Goal: Task Accomplishment & Management: Manage account settings

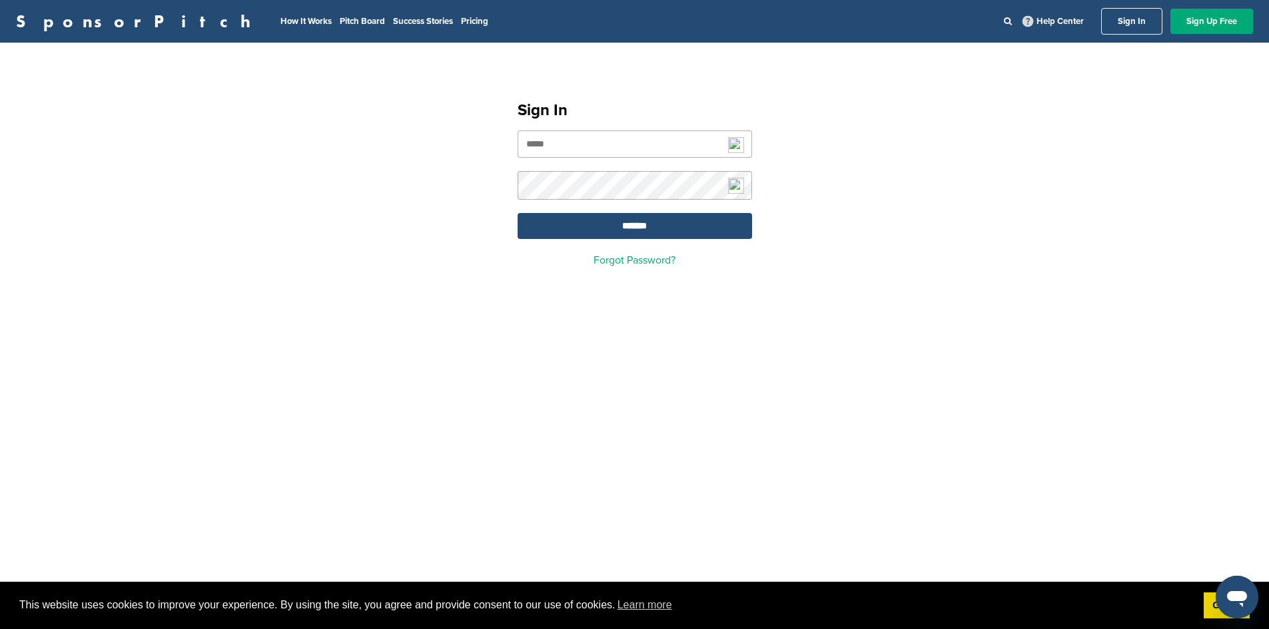
drag, startPoint x: 585, startPoint y: 150, endPoint x: 590, endPoint y: 144, distance: 8.0
click at [585, 149] on input "email" at bounding box center [635, 144] width 234 height 27
click at [633, 143] on input "email" at bounding box center [635, 144] width 234 height 27
click at [633, 142] on input "**********" at bounding box center [635, 144] width 234 height 27
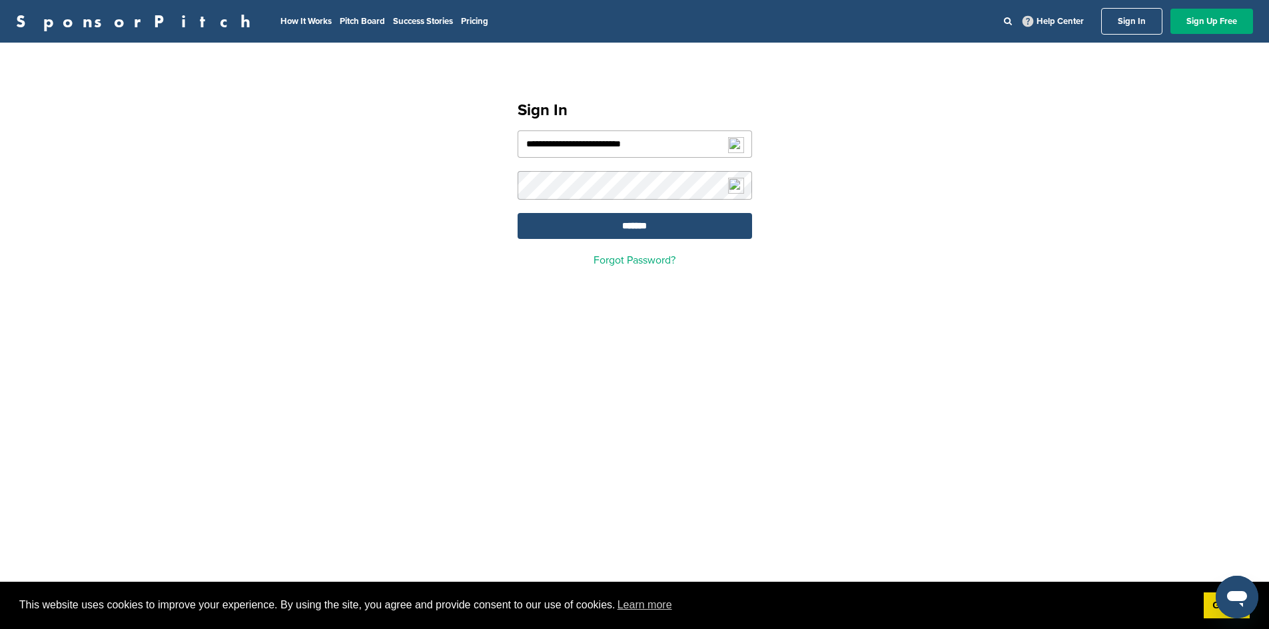
click at [635, 137] on input "**********" at bounding box center [635, 144] width 234 height 27
click at [638, 136] on input "**********" at bounding box center [635, 144] width 234 height 27
click at [639, 136] on input "**********" at bounding box center [635, 144] width 234 height 27
type input "**********"
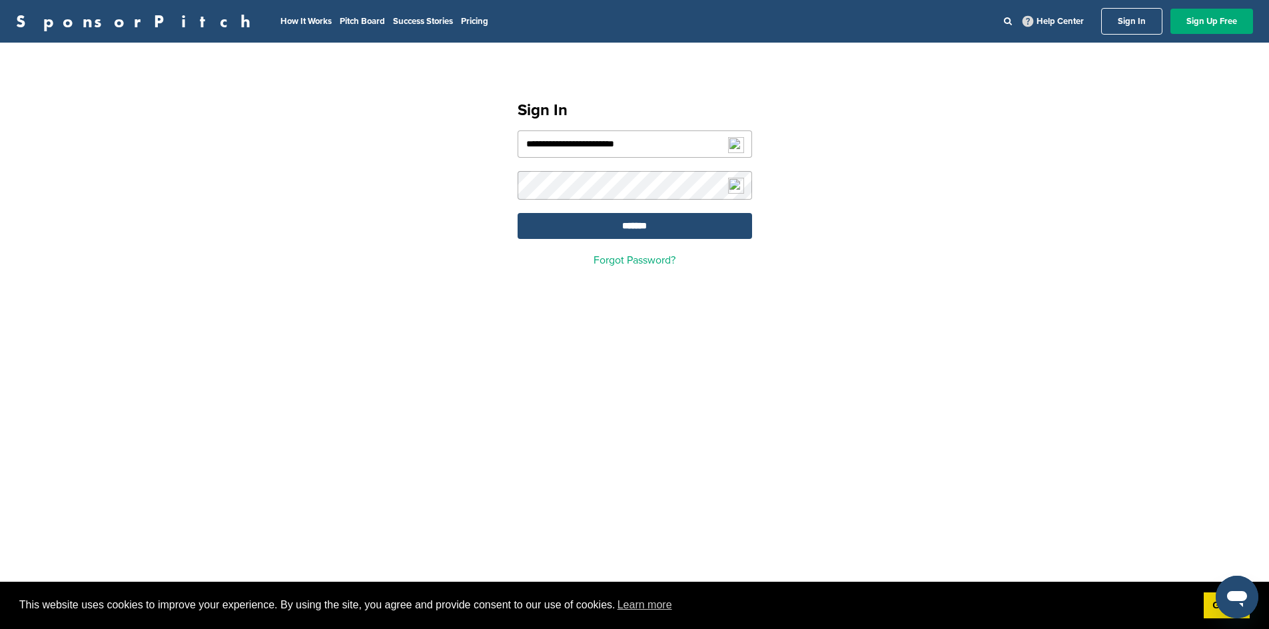
click at [518, 213] on input "*******" at bounding box center [635, 226] width 234 height 26
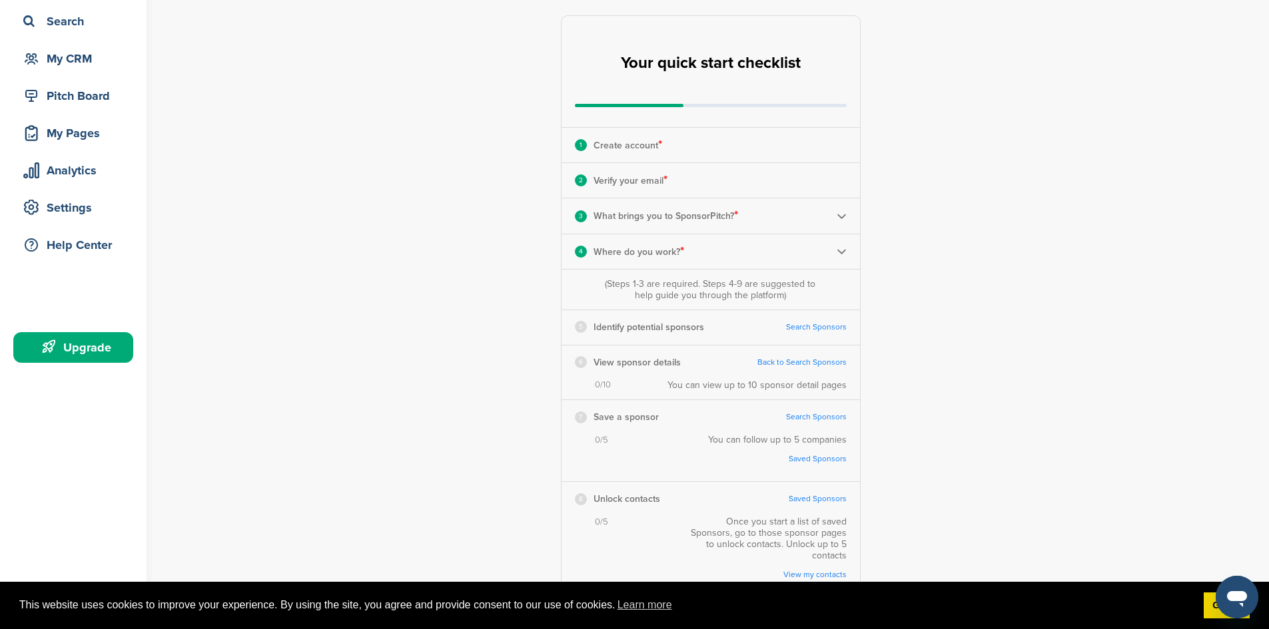
scroll to position [67, 0]
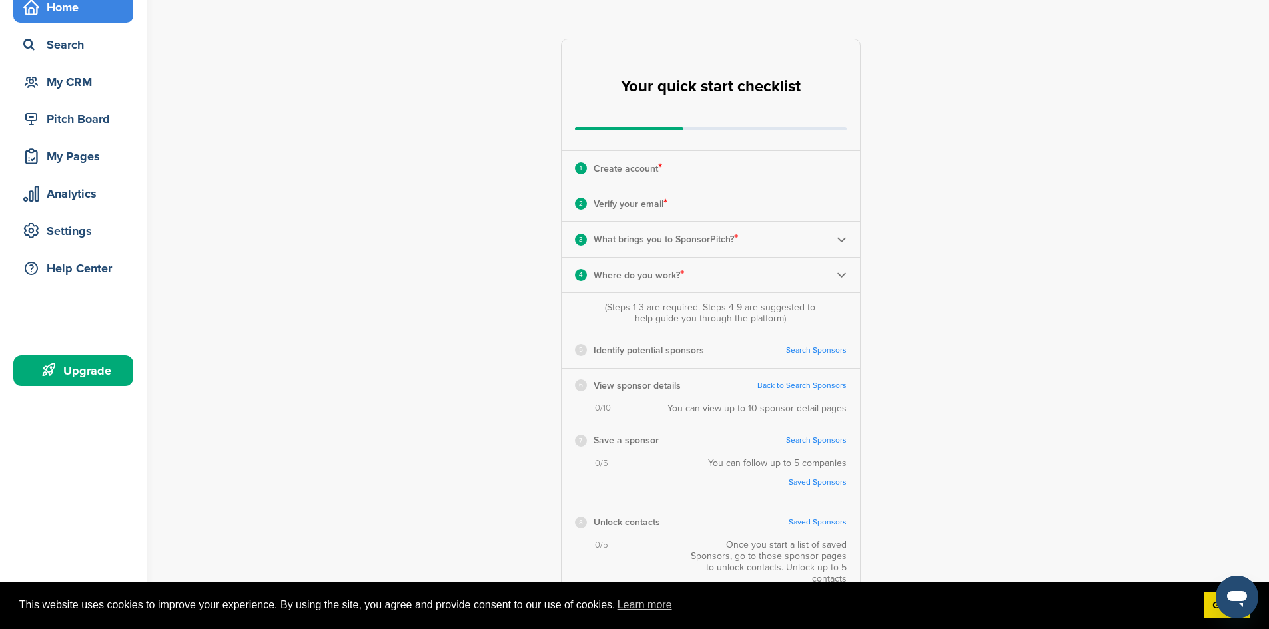
drag, startPoint x: 667, startPoint y: 208, endPoint x: 651, endPoint y: 206, distance: 16.9
click at [667, 208] on span "*" at bounding box center [665, 203] width 4 height 15
click at [651, 167] on p "Create account *" at bounding box center [627, 168] width 69 height 17
click at [711, 167] on div "1 Create account *" at bounding box center [711, 168] width 298 height 35
click at [845, 240] on img at bounding box center [842, 239] width 10 height 10
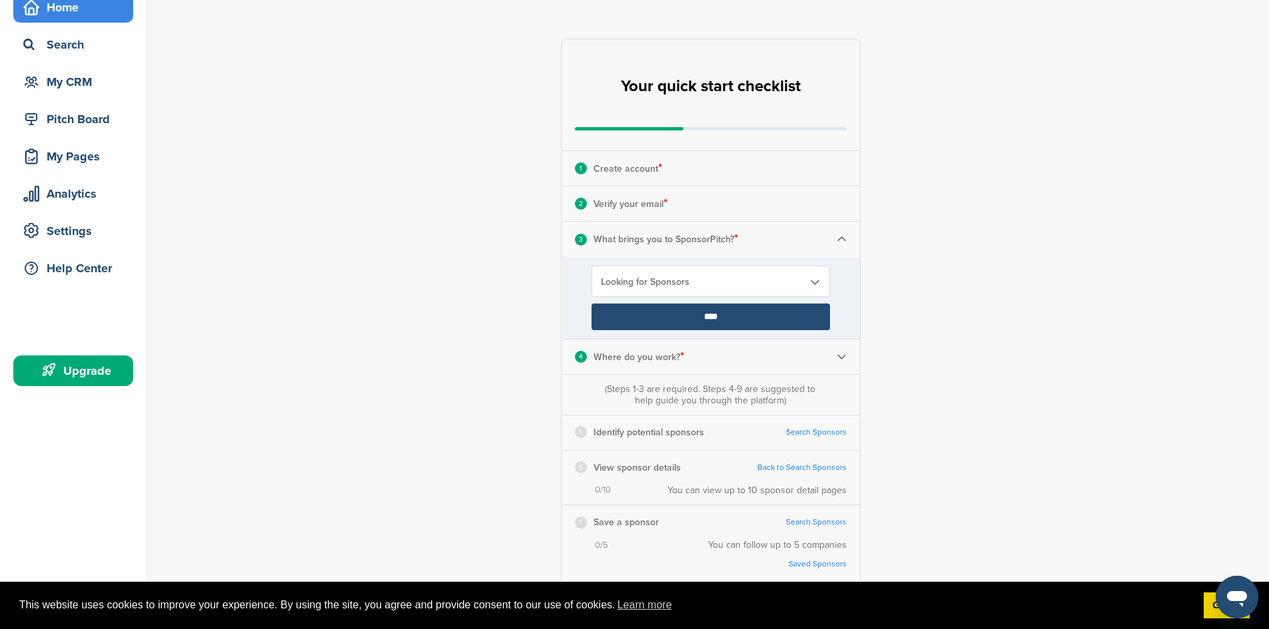
click at [818, 281] on b at bounding box center [815, 281] width 12 height 11
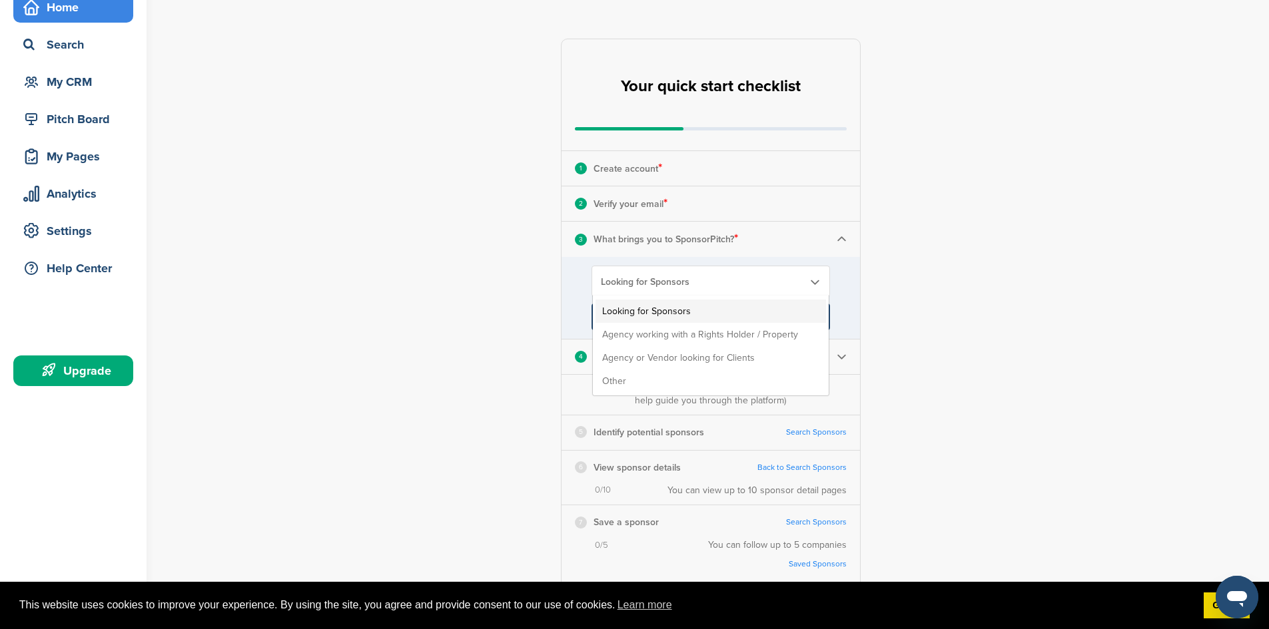
click at [943, 258] on div "**********" at bounding box center [718, 389] width 1101 height 820
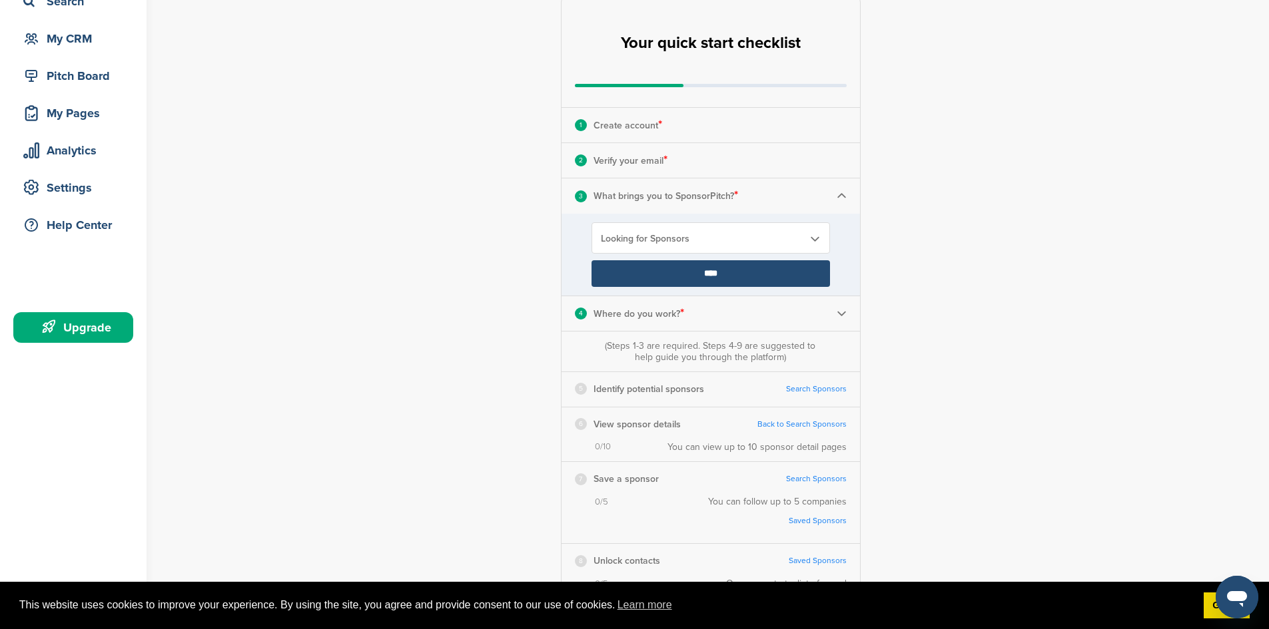
scroll to position [133, 0]
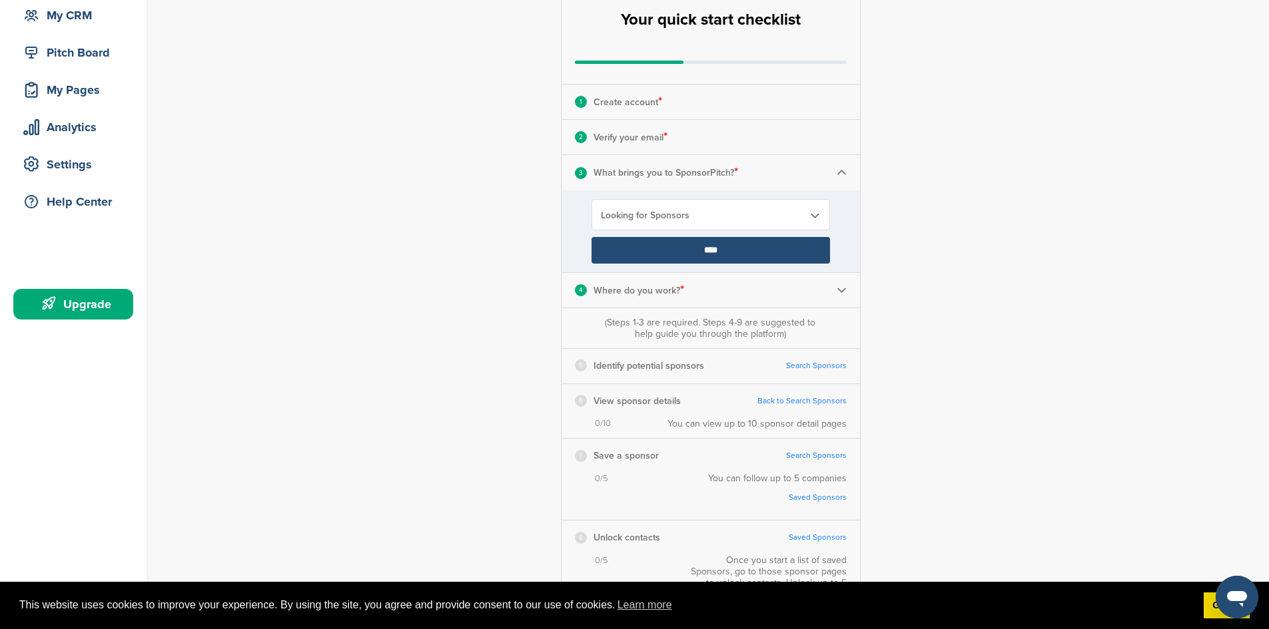
click at [817, 284] on div "4 Where do you work? *" at bounding box center [711, 290] width 298 height 35
click at [844, 287] on img at bounding box center [842, 290] width 10 height 10
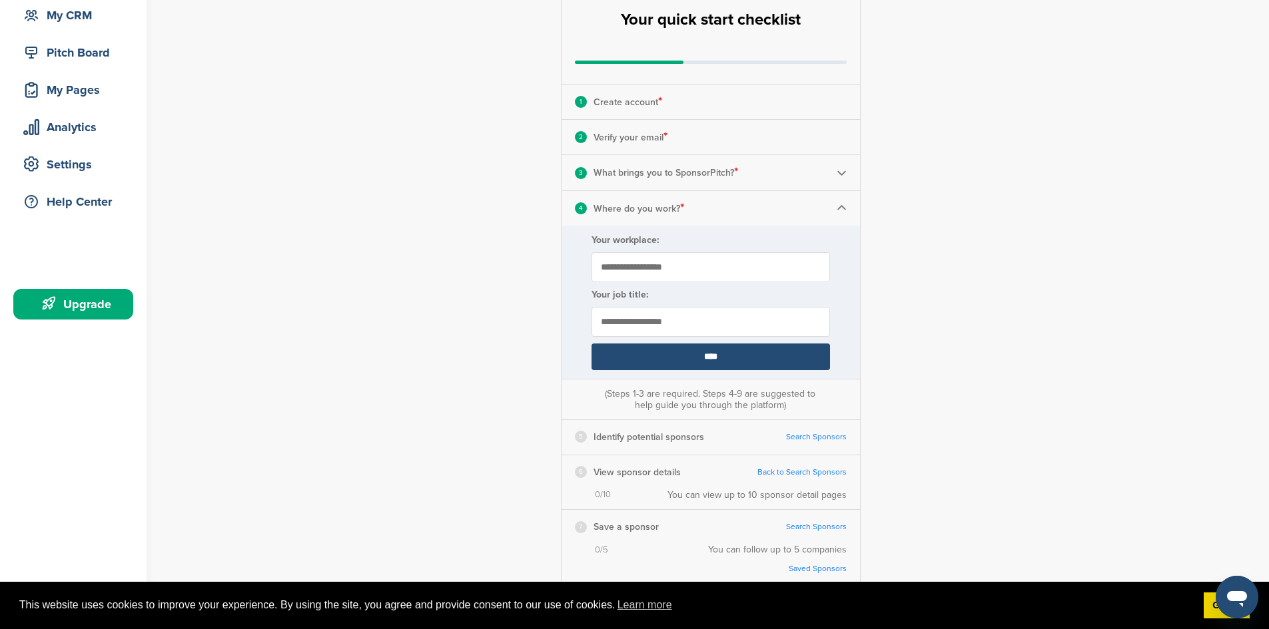
click at [922, 276] on div "**********" at bounding box center [718, 357] width 1101 height 891
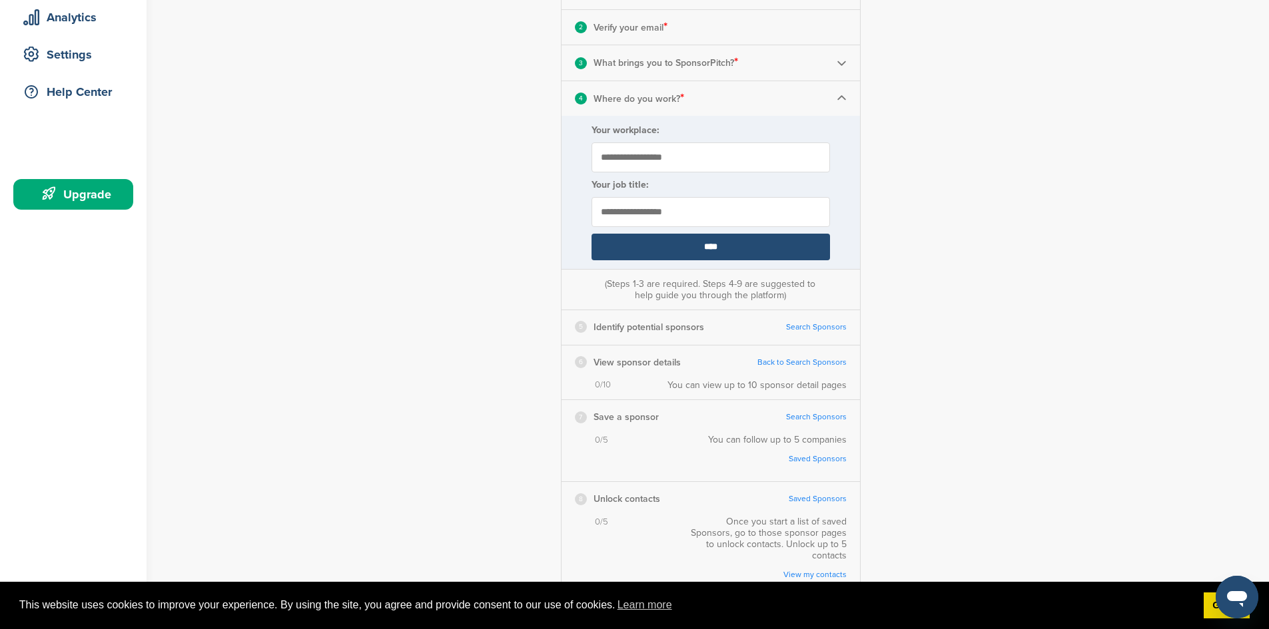
scroll to position [266, 0]
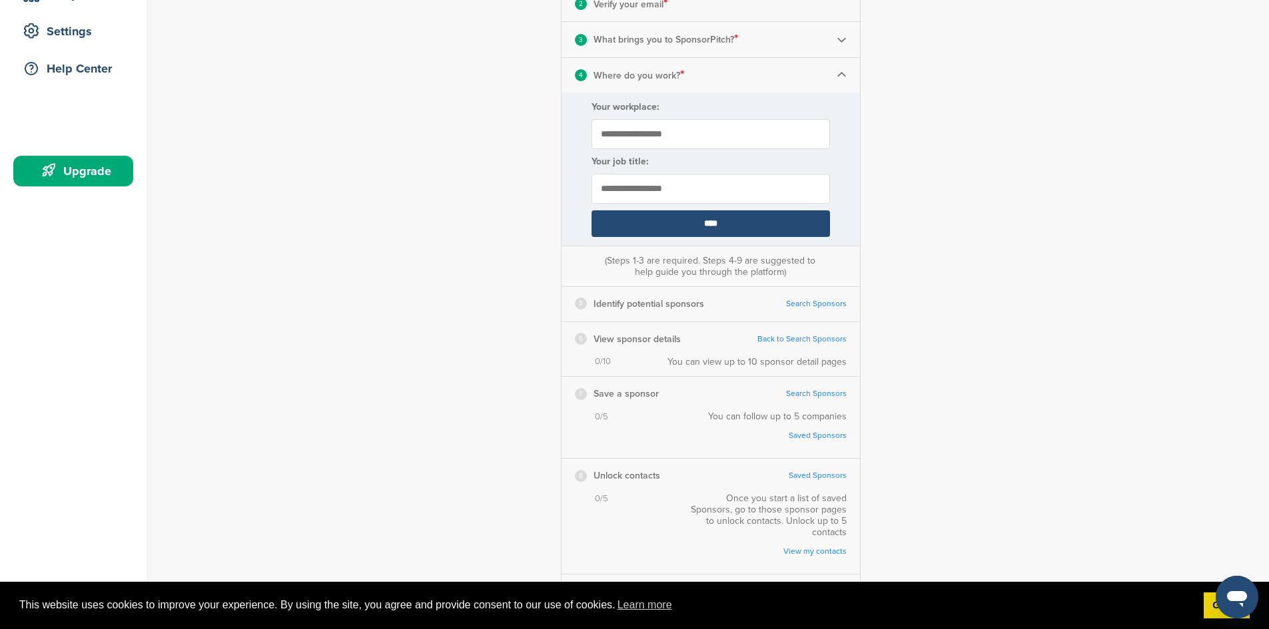
click at [637, 301] on p "Identify potential sponsors" at bounding box center [648, 304] width 111 height 17
click at [811, 300] on link "Search Sponsors" at bounding box center [816, 304] width 61 height 10
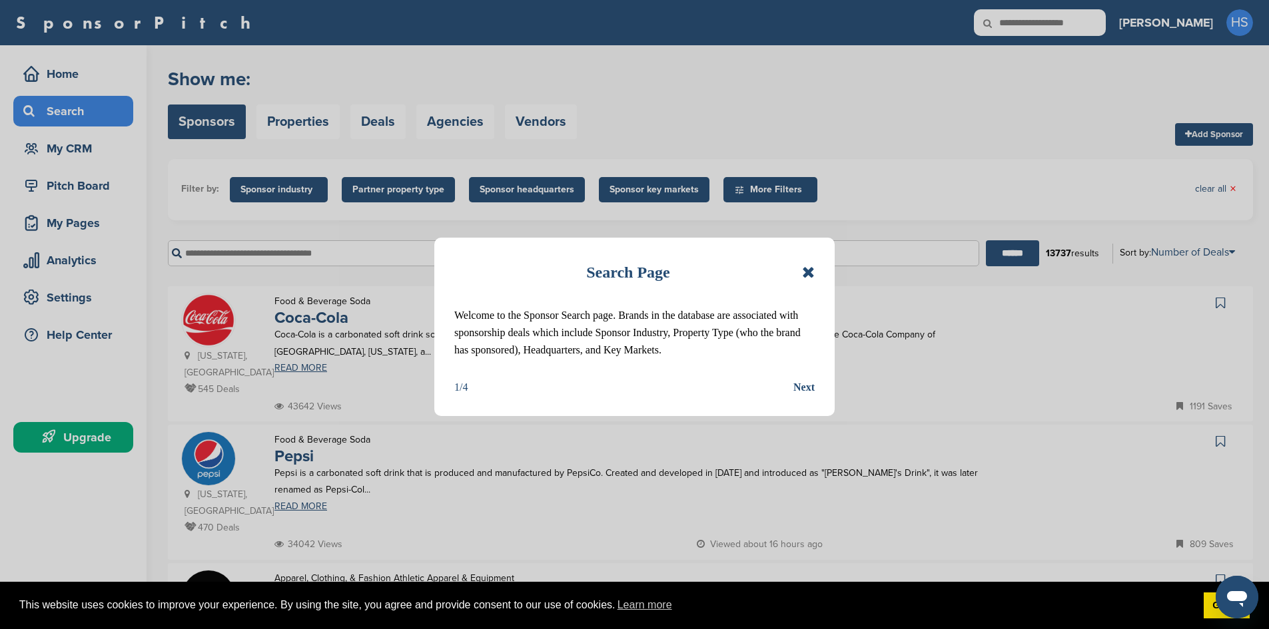
click at [806, 387] on div "Next" at bounding box center [803, 387] width 21 height 17
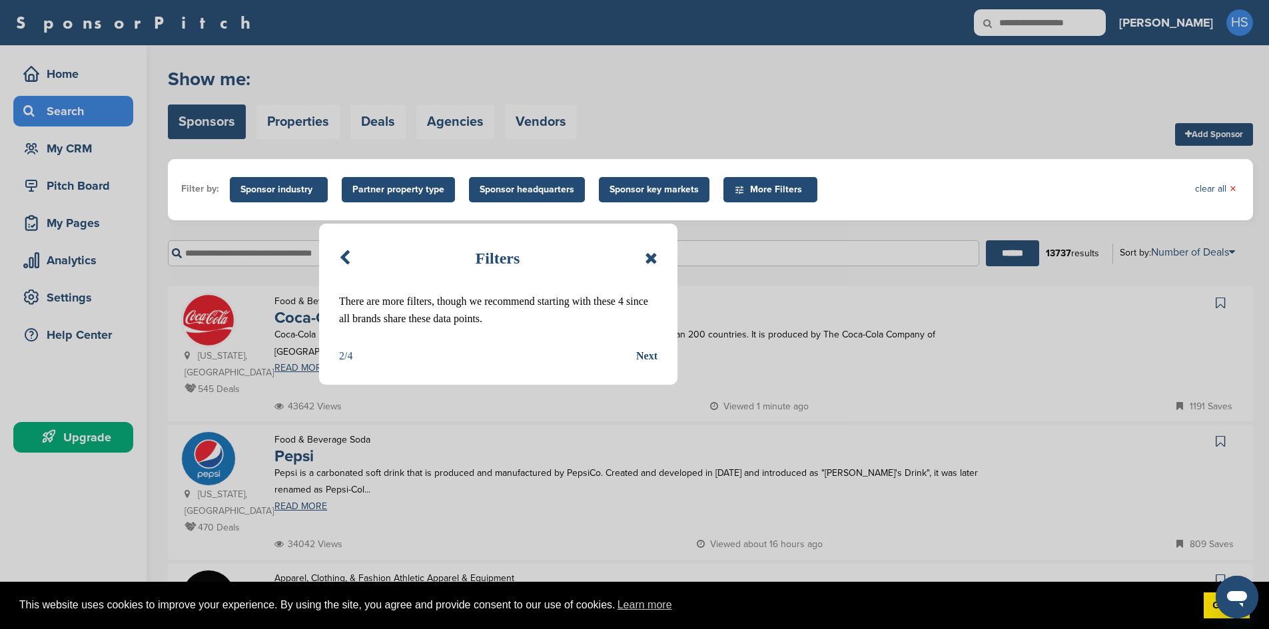
click at [645, 353] on div "Next" at bounding box center [646, 356] width 21 height 17
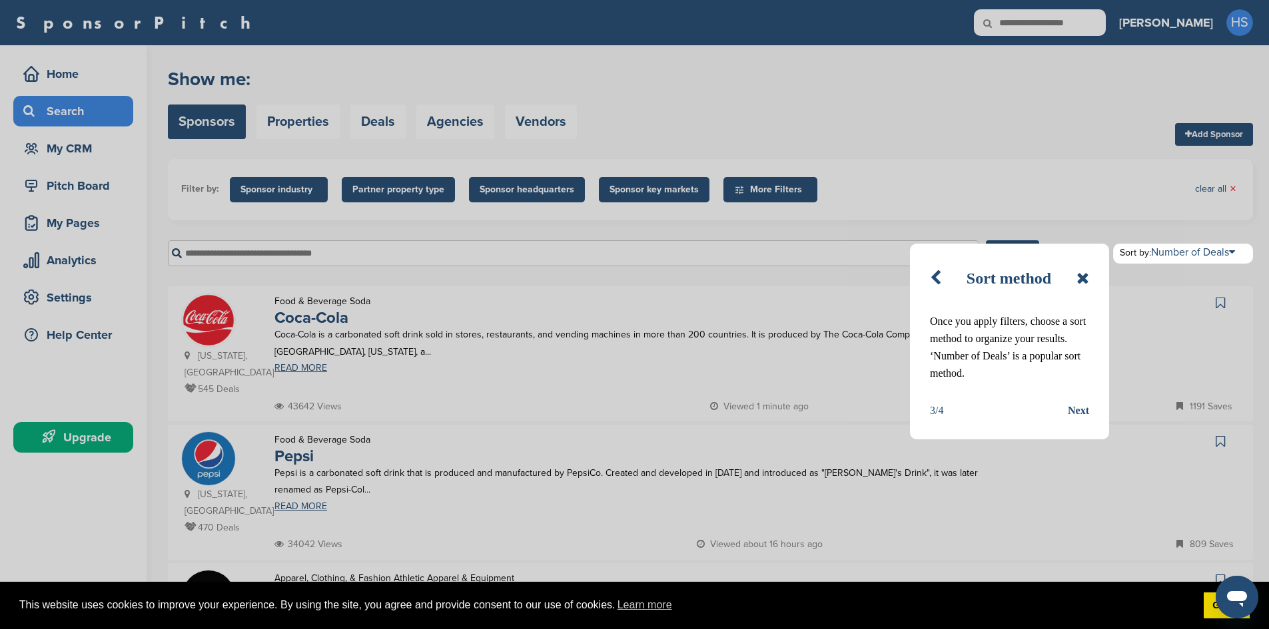
click at [1074, 408] on div "Next" at bounding box center [1078, 410] width 21 height 17
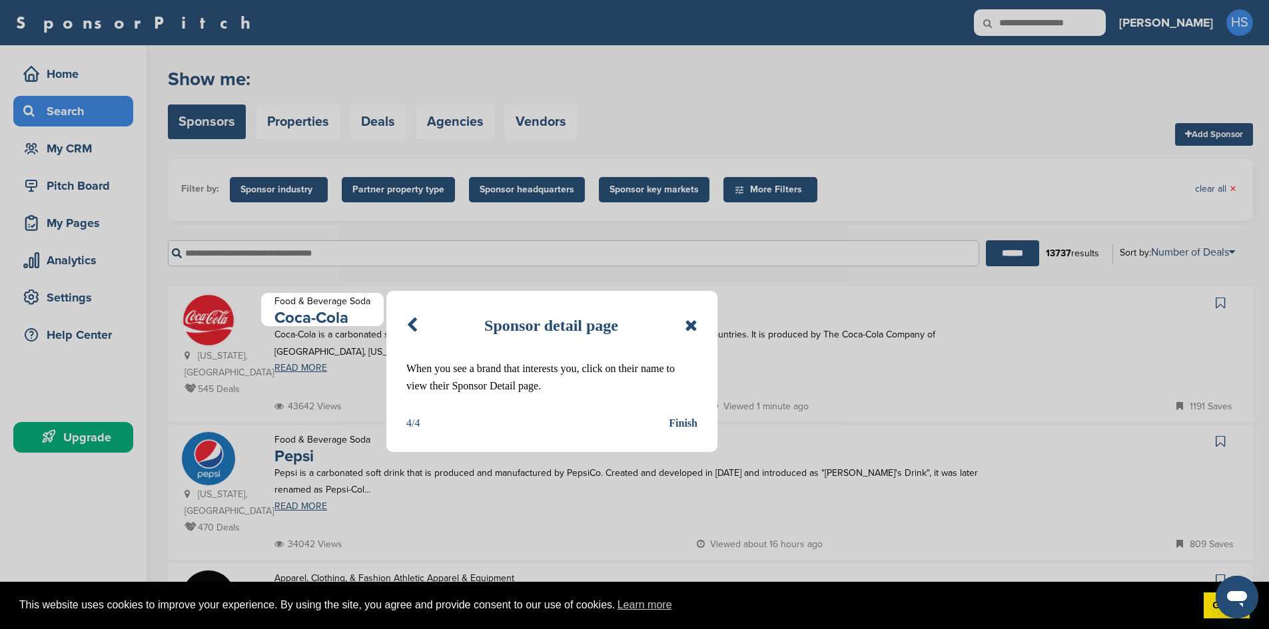
click at [679, 418] on div "Finish" at bounding box center [683, 423] width 29 height 17
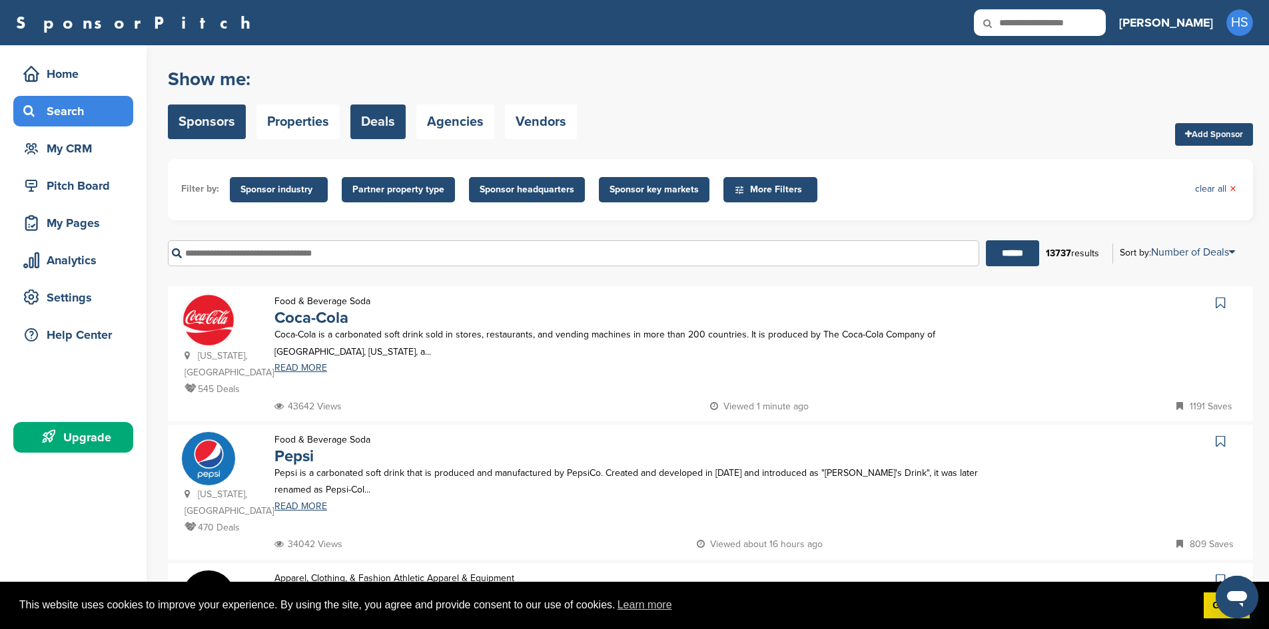
click at [370, 119] on link "Deals" at bounding box center [377, 122] width 55 height 35
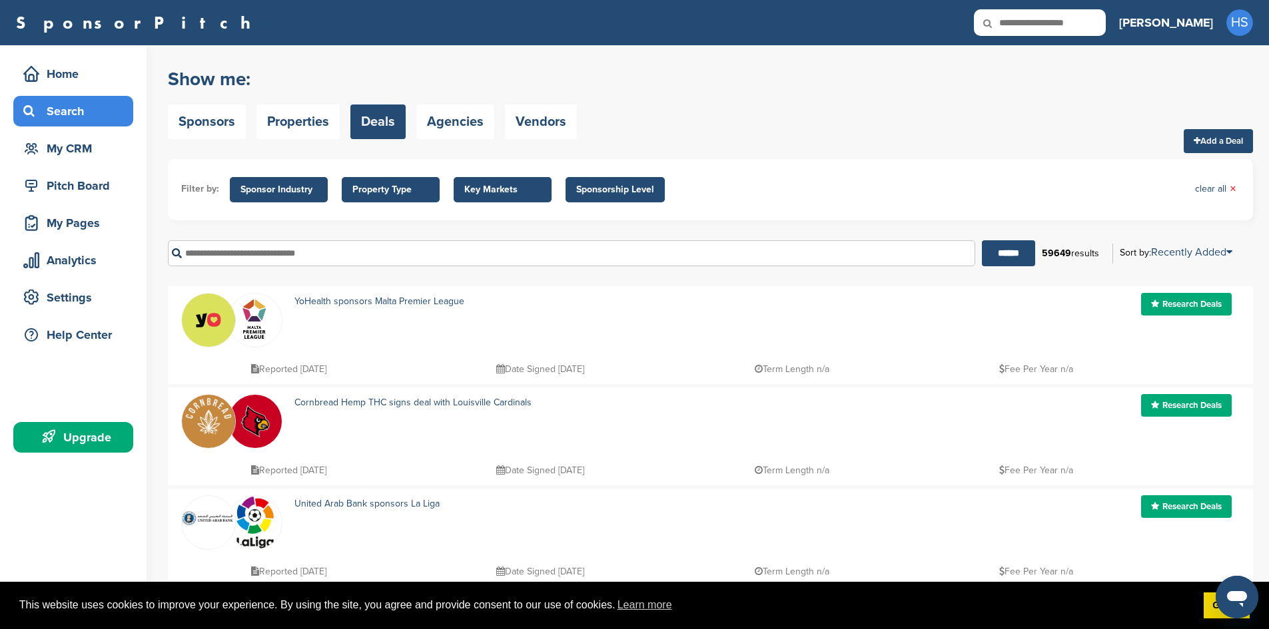
click at [388, 189] on span "Property Type" at bounding box center [390, 190] width 77 height 15
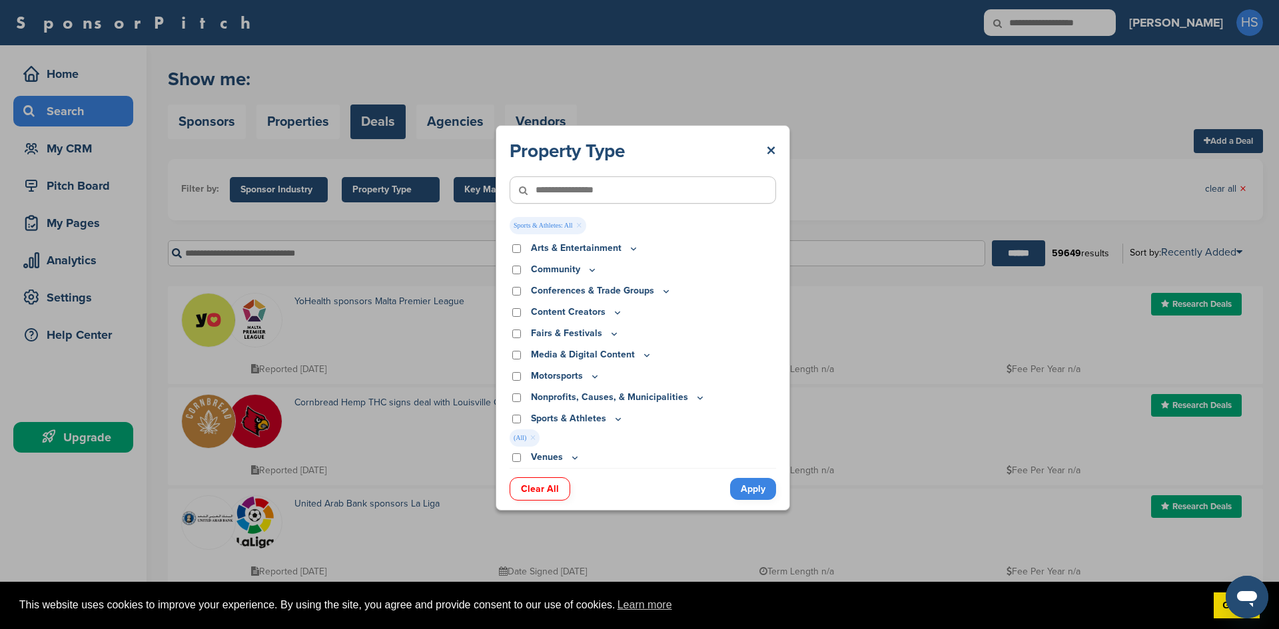
click at [756, 493] on link "Apply" at bounding box center [753, 489] width 46 height 22
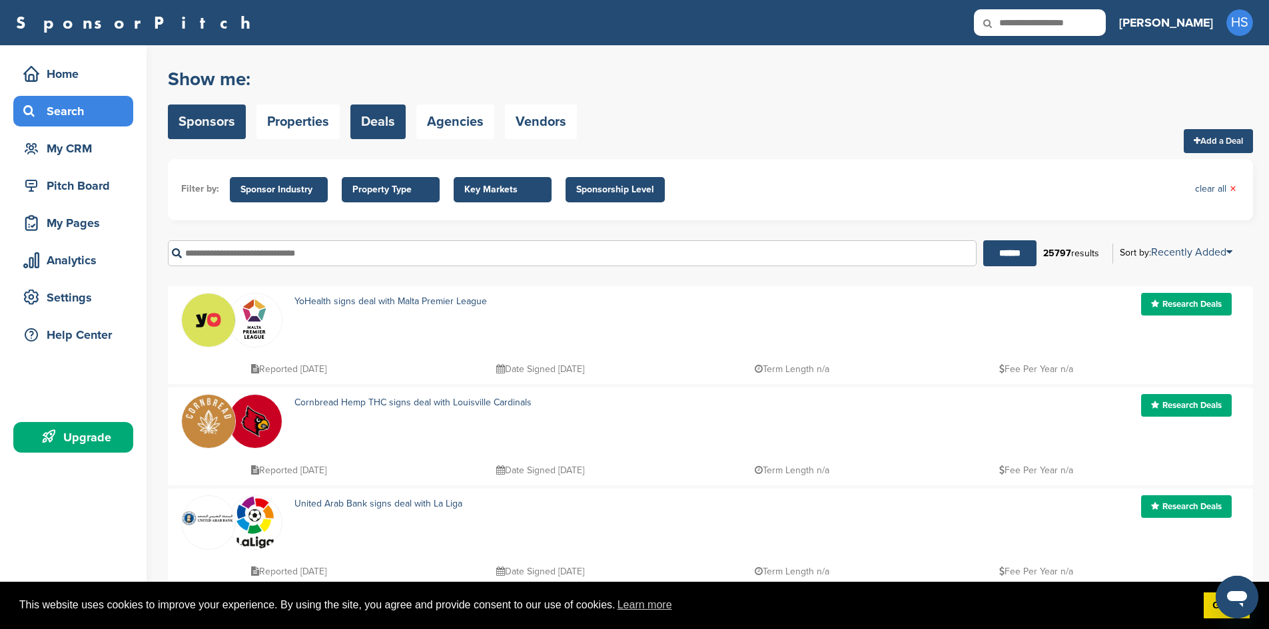
click at [200, 126] on link "Sponsors" at bounding box center [207, 122] width 78 height 35
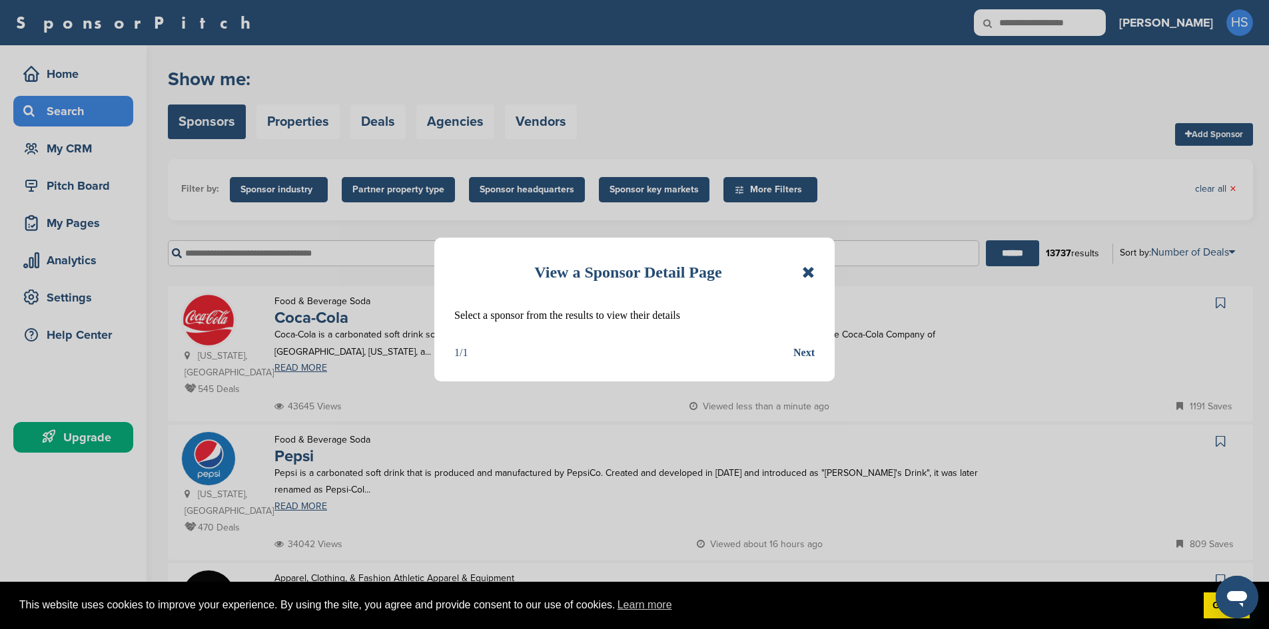
click at [808, 270] on icon at bounding box center [808, 272] width 13 height 16
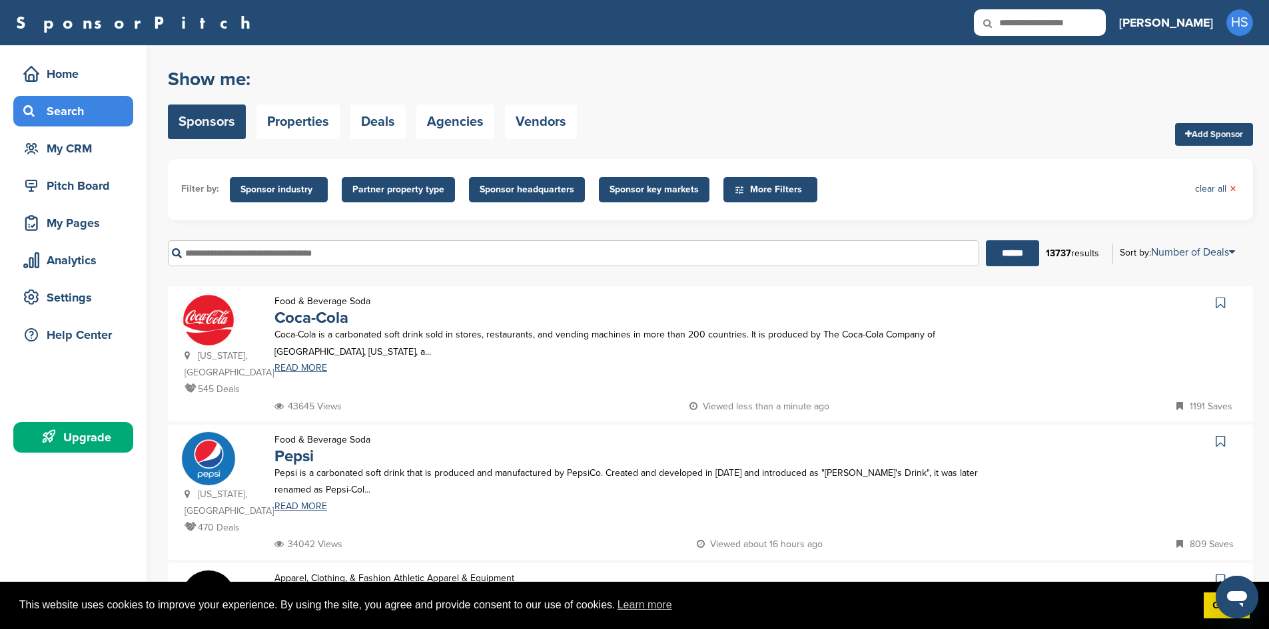
click at [769, 186] on span "More Filters" at bounding box center [772, 190] width 77 height 15
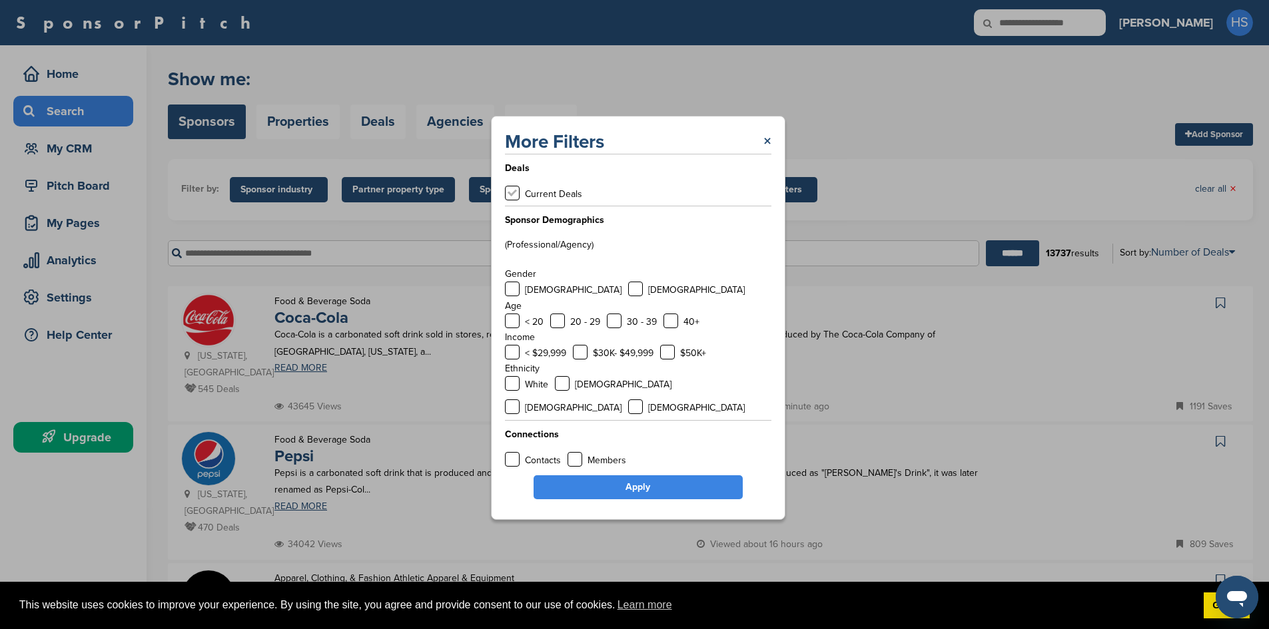
click at [515, 200] on label at bounding box center [512, 193] width 15 height 15
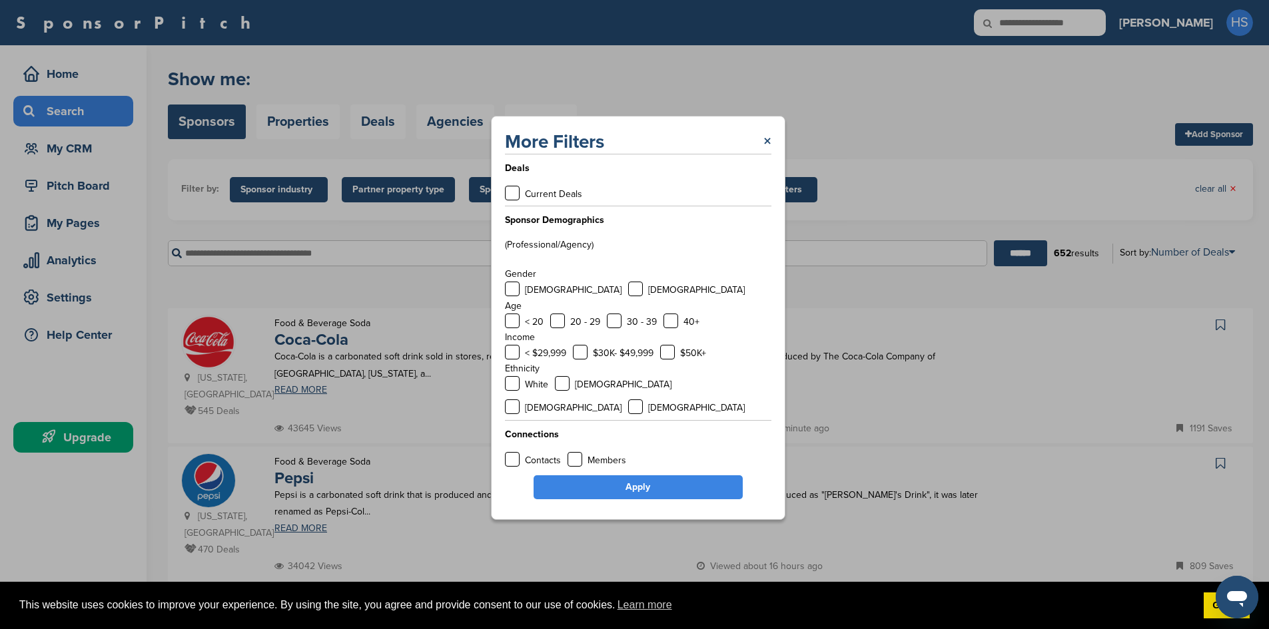
click at [621, 476] on link "Apply" at bounding box center [638, 488] width 209 height 24
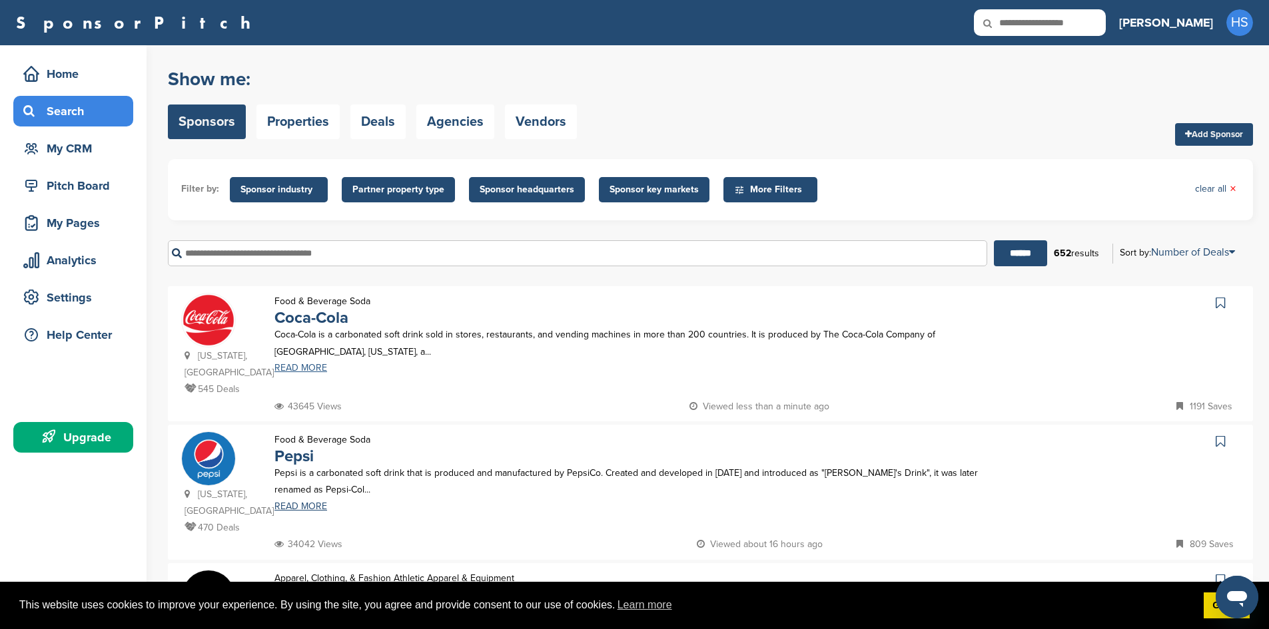
click at [297, 368] on link "READ MORE" at bounding box center [627, 368] width 707 height 9
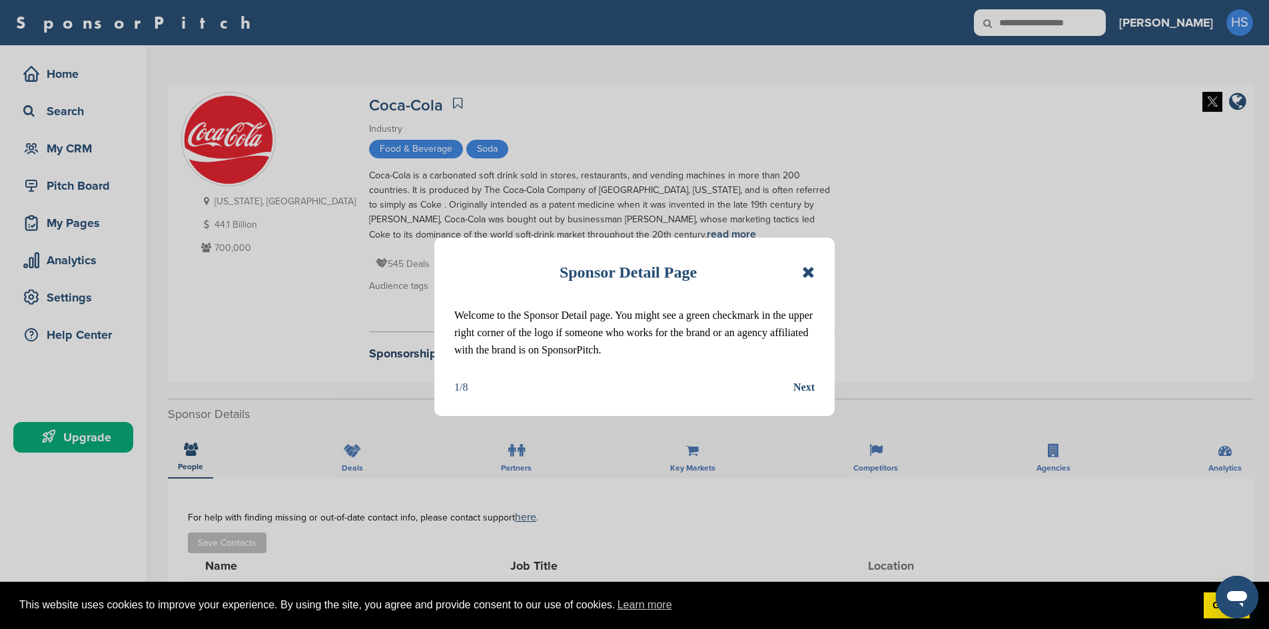
click at [801, 385] on div "Next" at bounding box center [803, 387] width 21 height 17
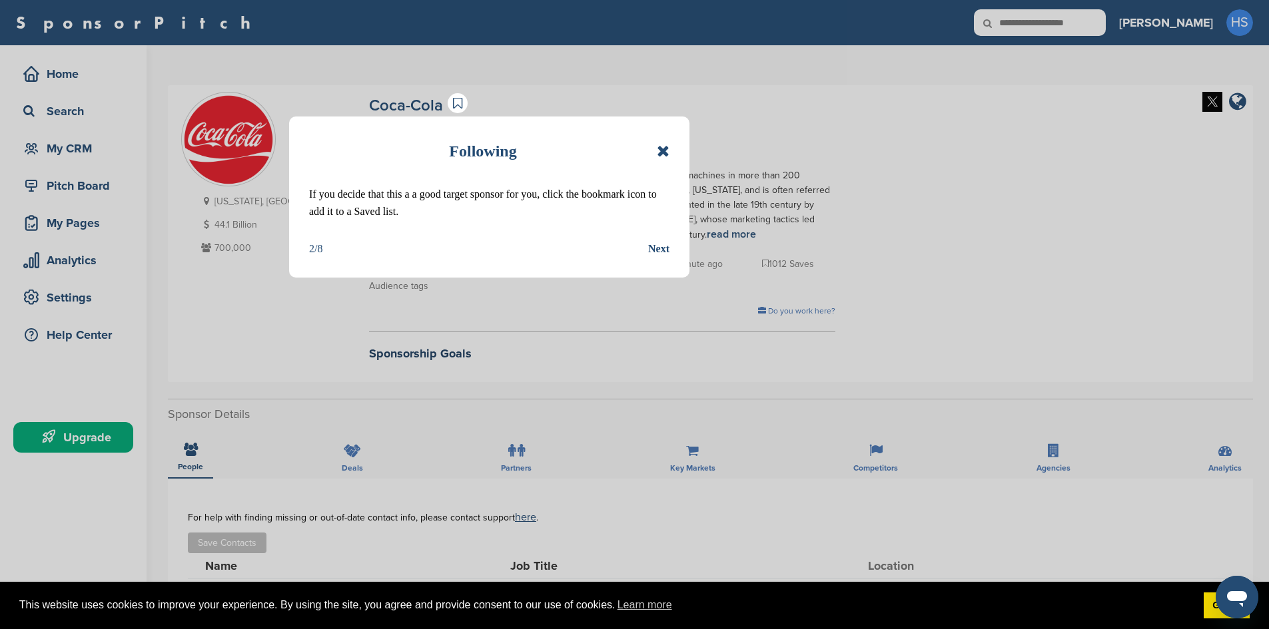
click at [659, 254] on div "Next" at bounding box center [658, 248] width 21 height 17
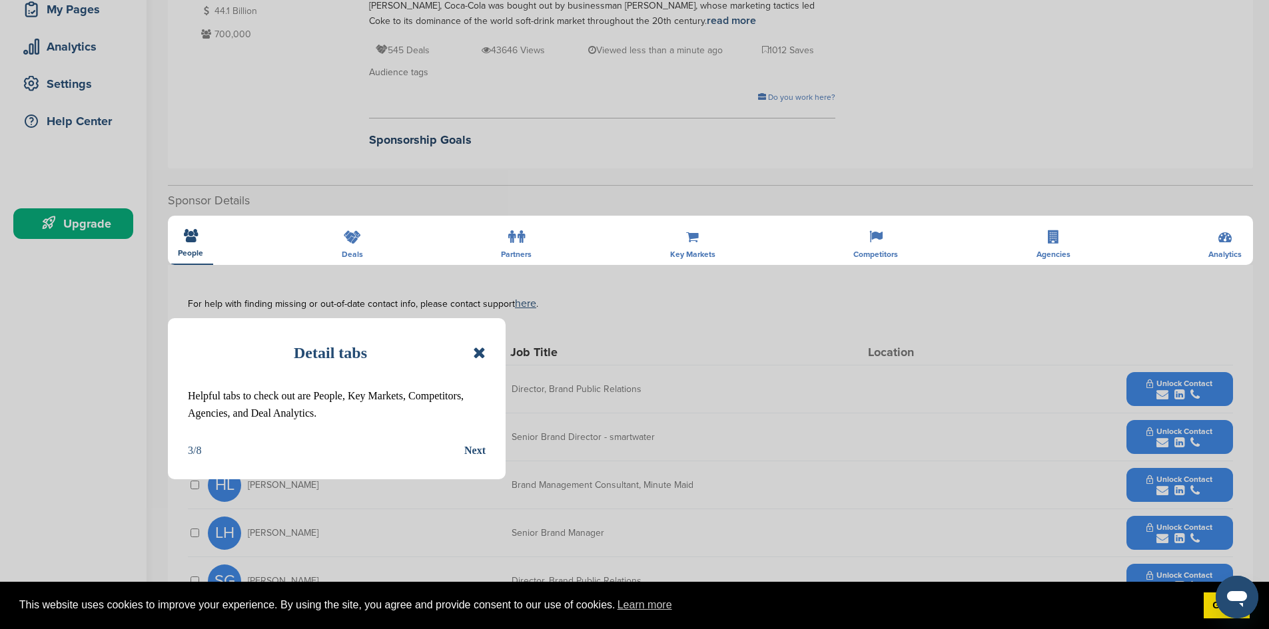
scroll to position [266, 0]
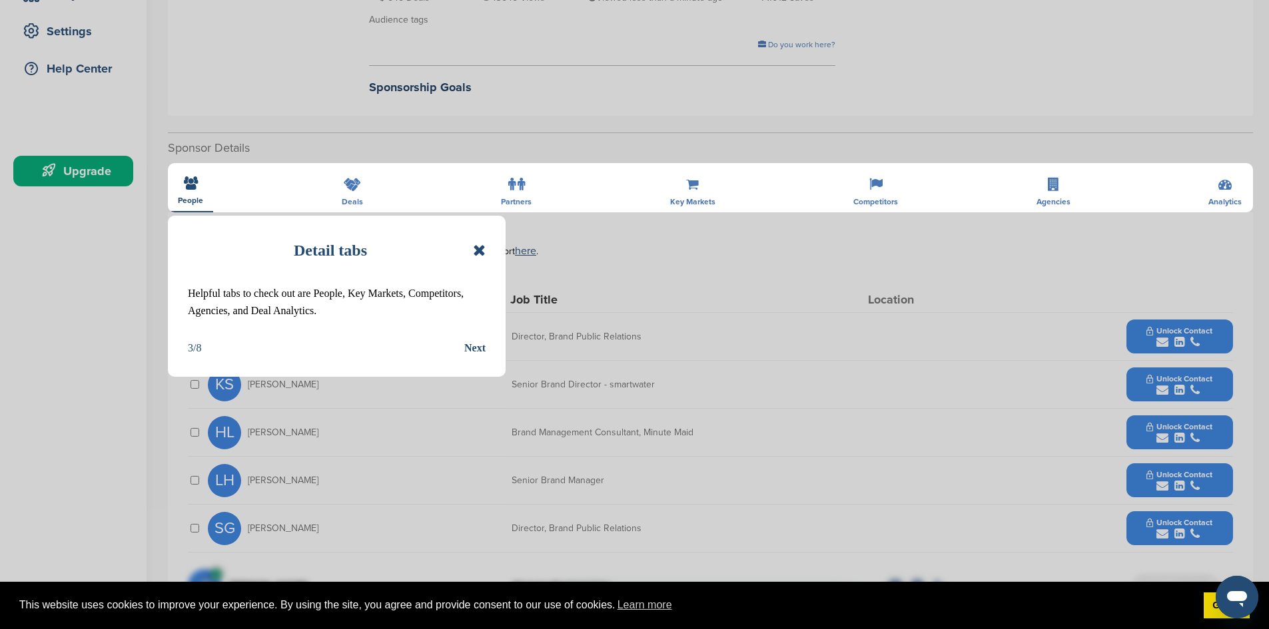
click at [480, 350] on div "Next" at bounding box center [474, 348] width 21 height 17
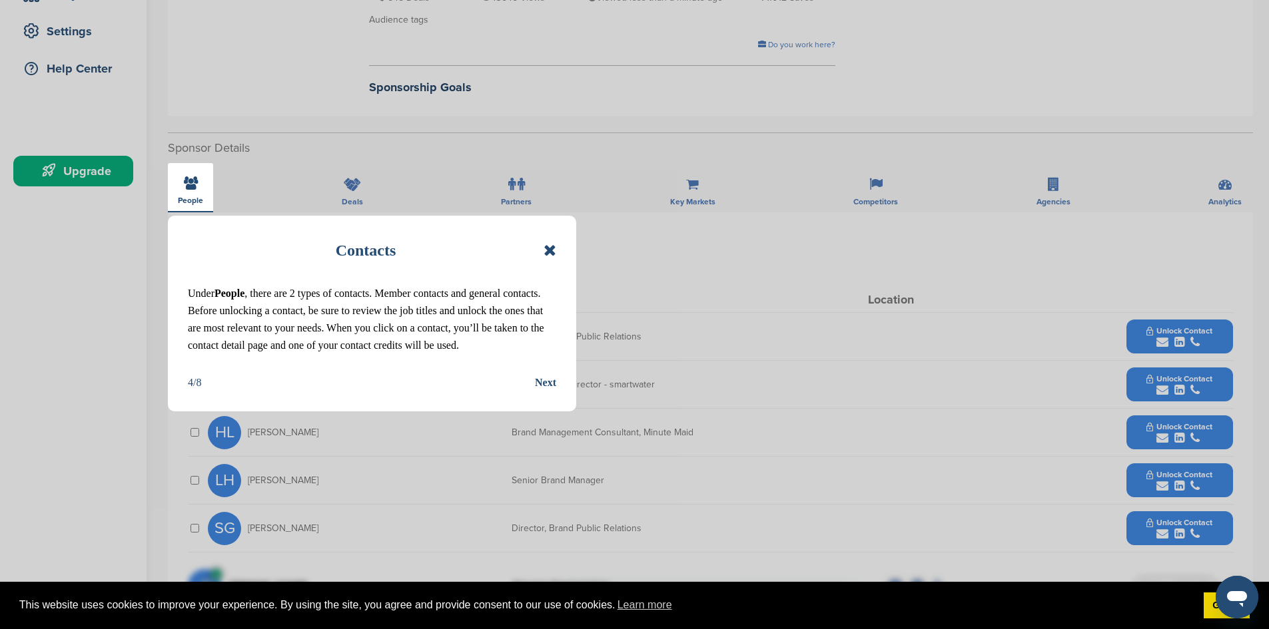
click at [552, 386] on div "Next" at bounding box center [545, 382] width 21 height 17
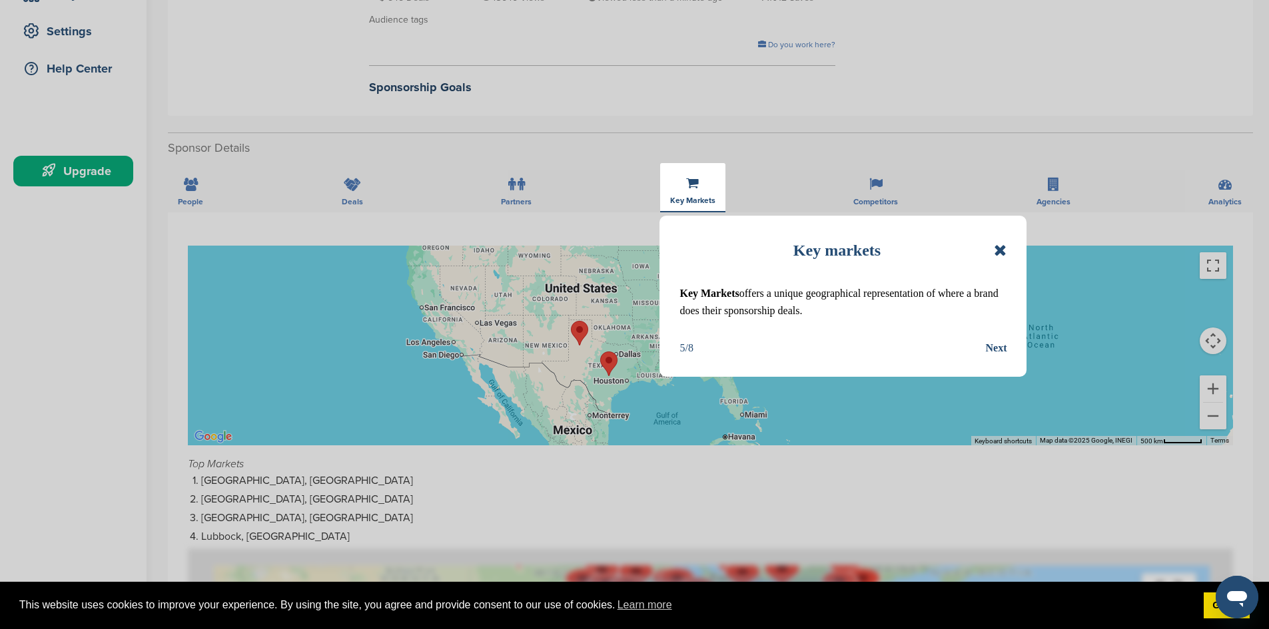
click at [995, 351] on div "Next" at bounding box center [995, 348] width 21 height 17
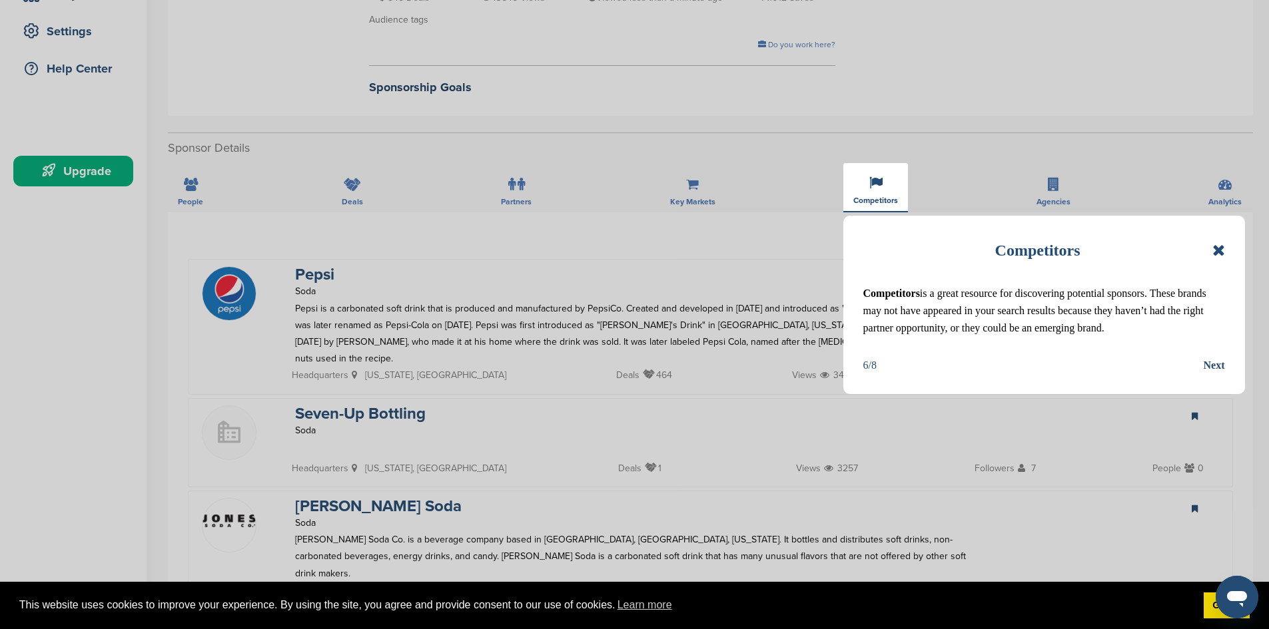
click at [1219, 363] on div "Next" at bounding box center [1214, 365] width 21 height 17
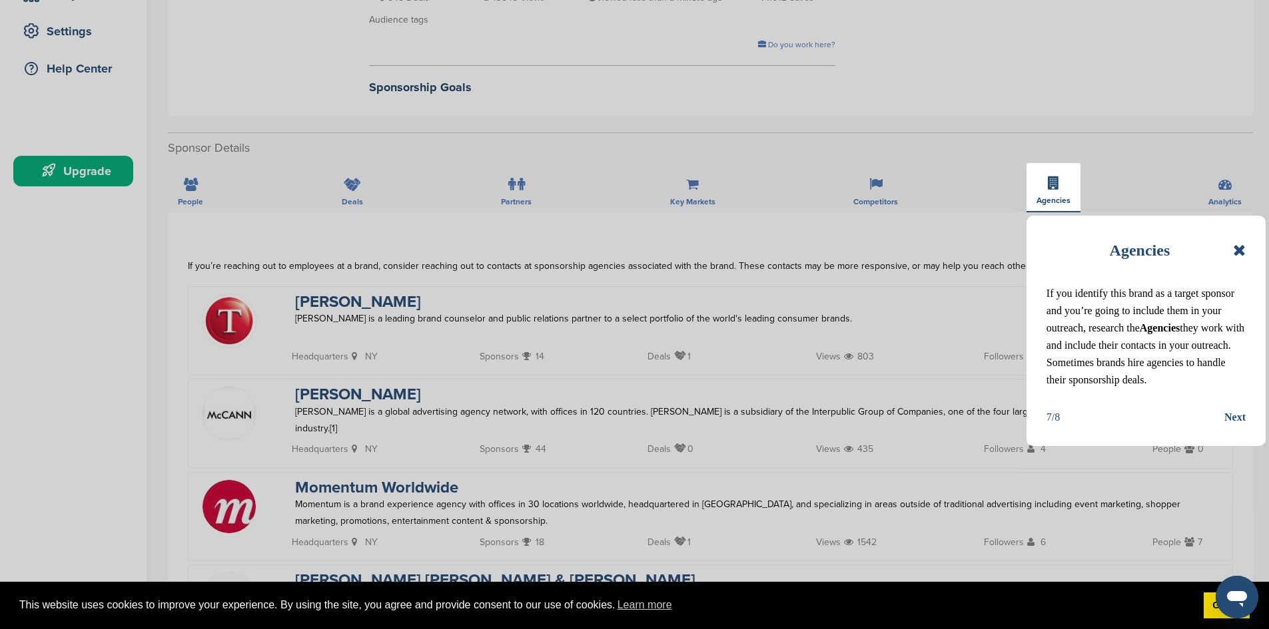
click at [1236, 415] on div "Next" at bounding box center [1234, 417] width 21 height 17
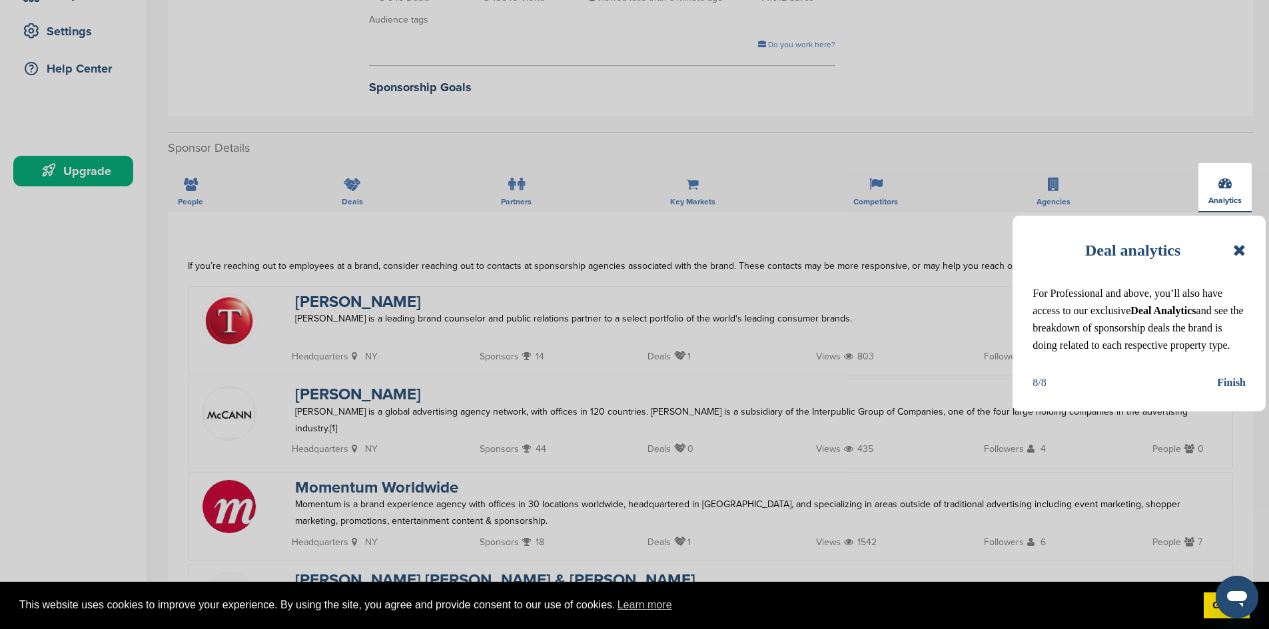
click at [1229, 385] on div "Finish" at bounding box center [1231, 382] width 29 height 17
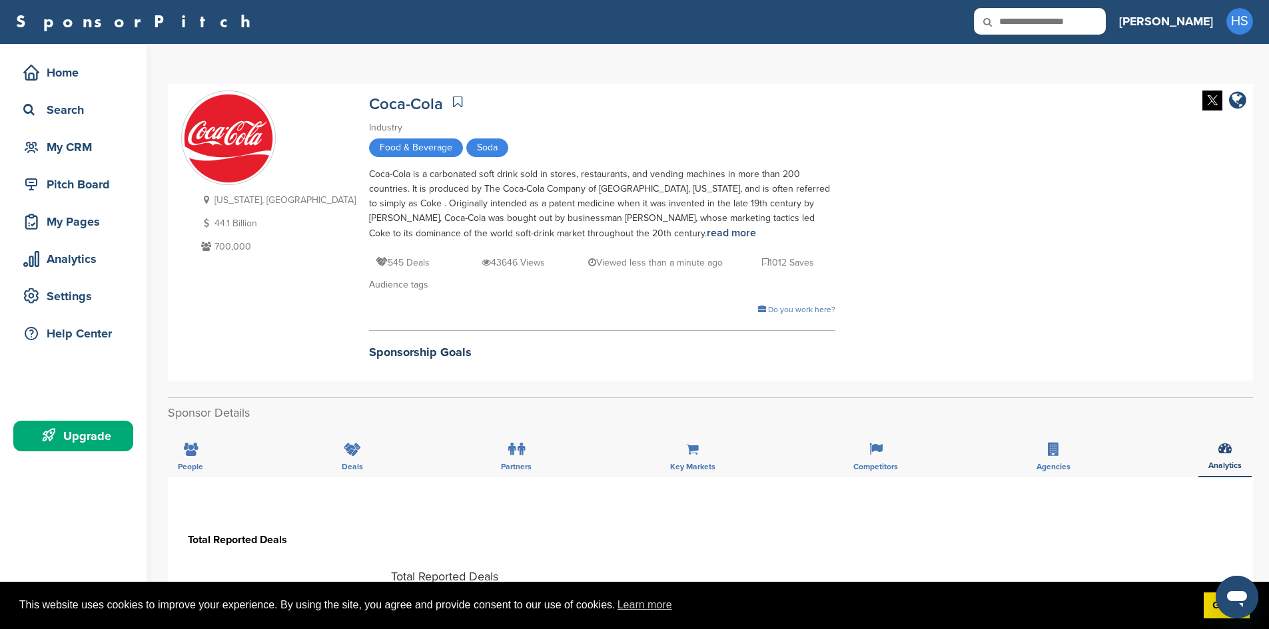
scroll to position [0, 0]
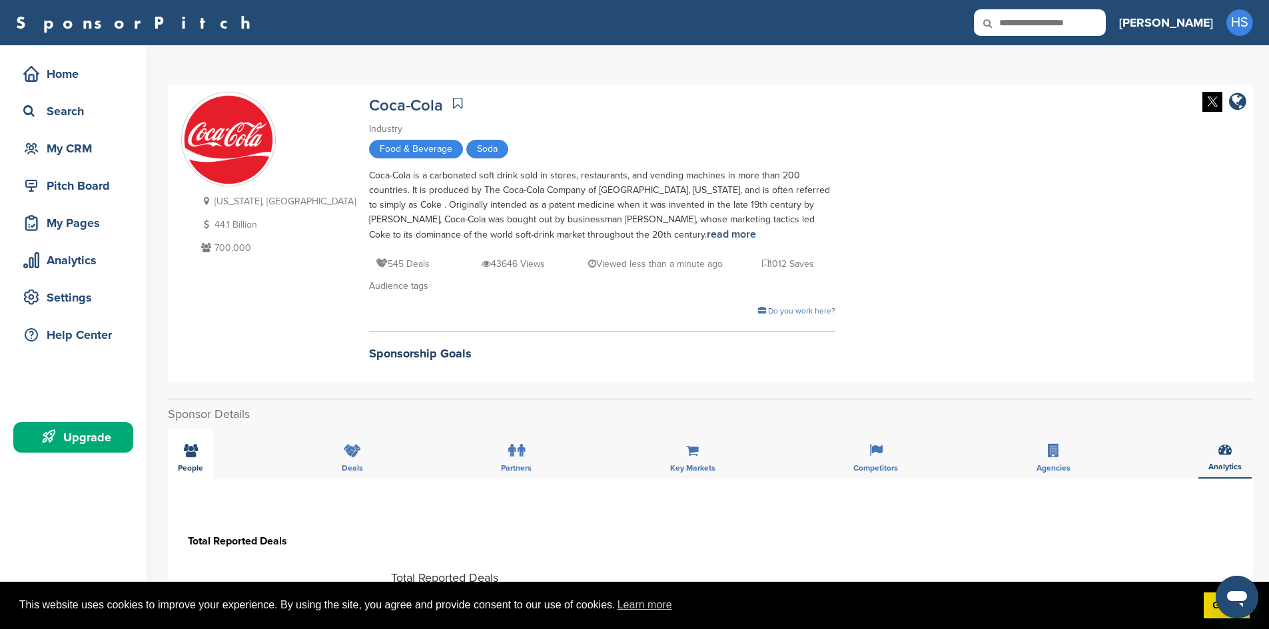
click at [179, 457] on div "People" at bounding box center [190, 454] width 45 height 49
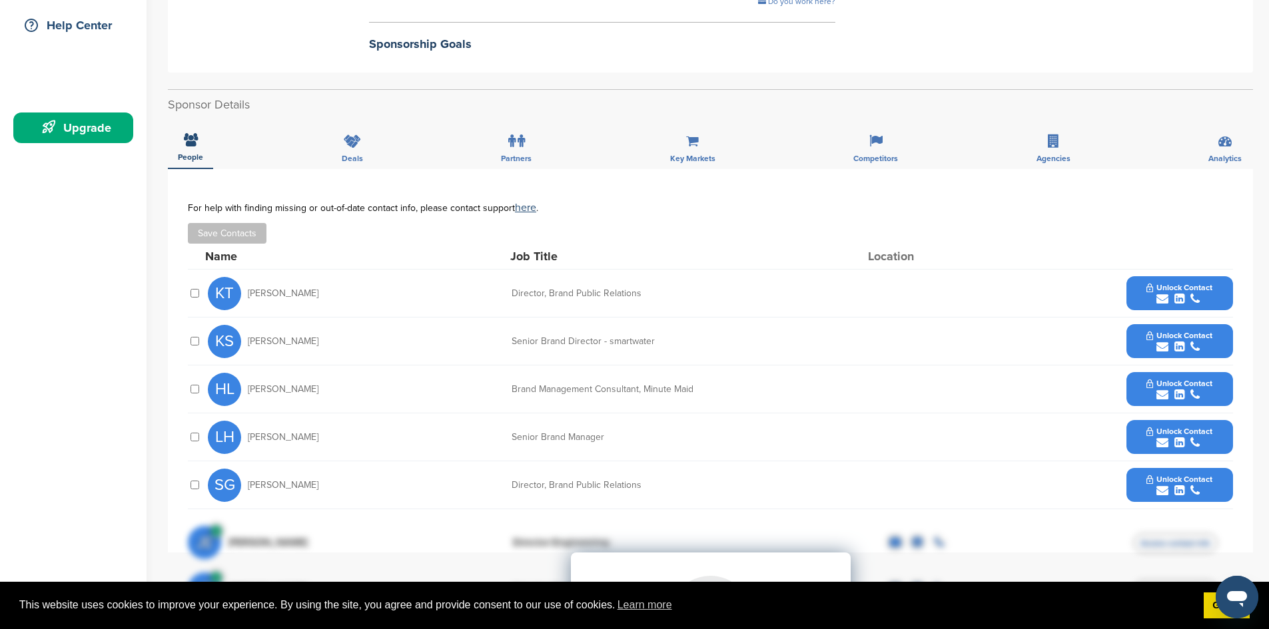
scroll to position [333, 0]
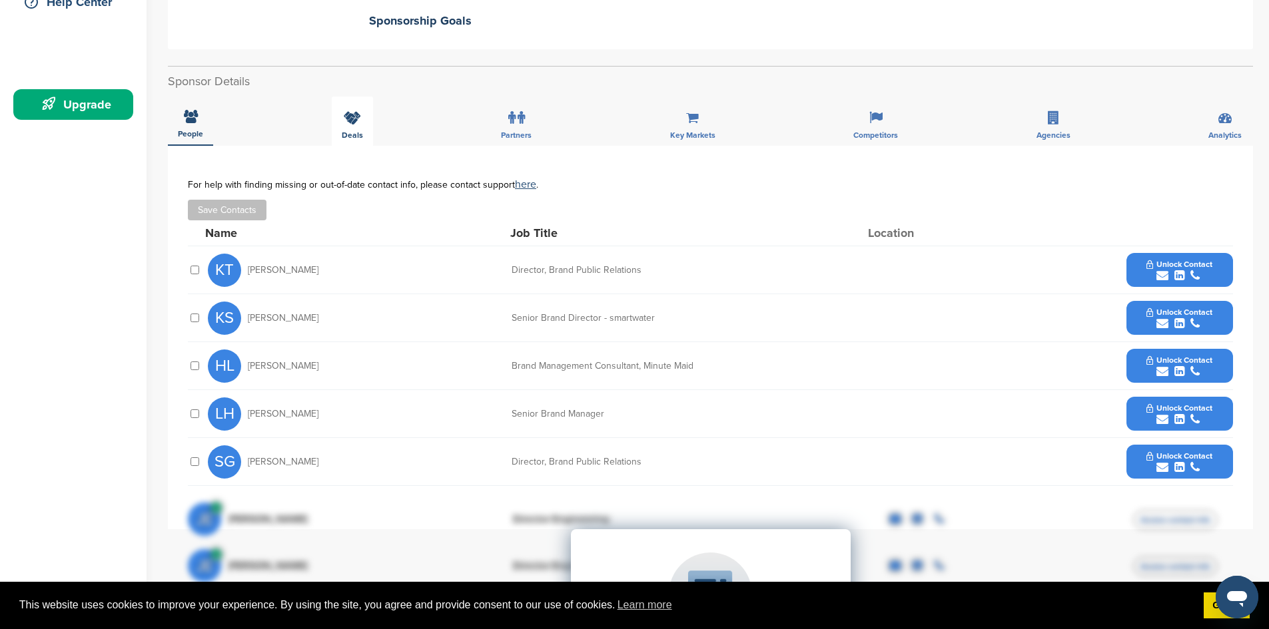
click at [354, 129] on div "Deals" at bounding box center [352, 121] width 41 height 49
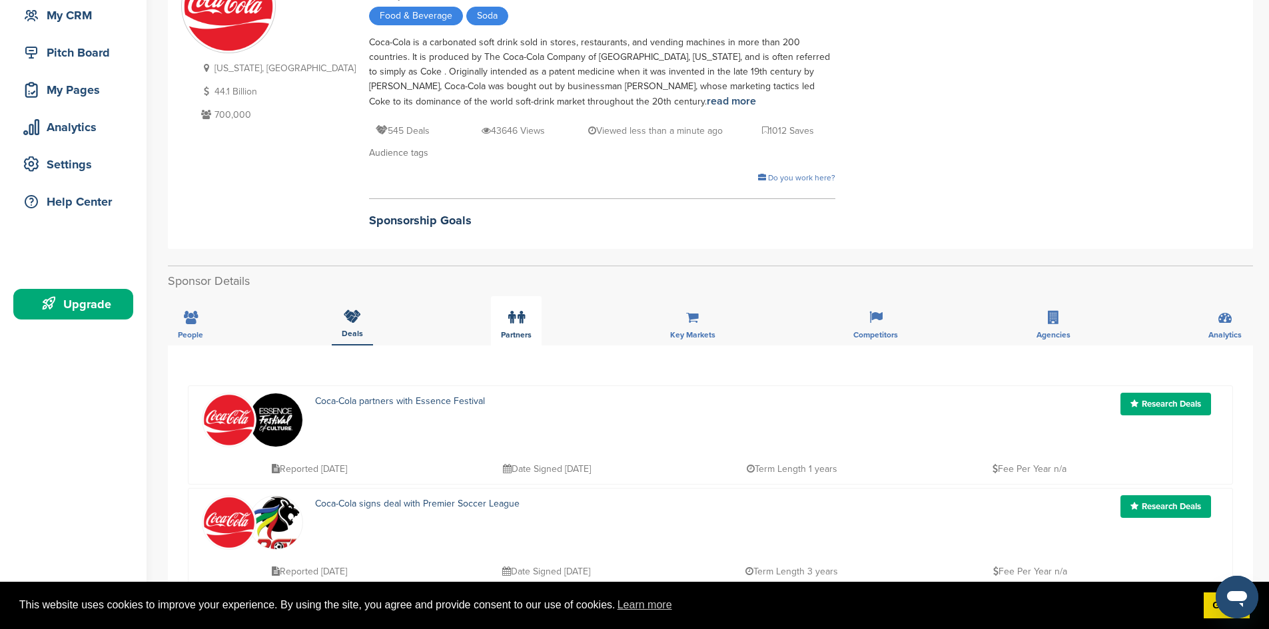
scroll to position [200, 0]
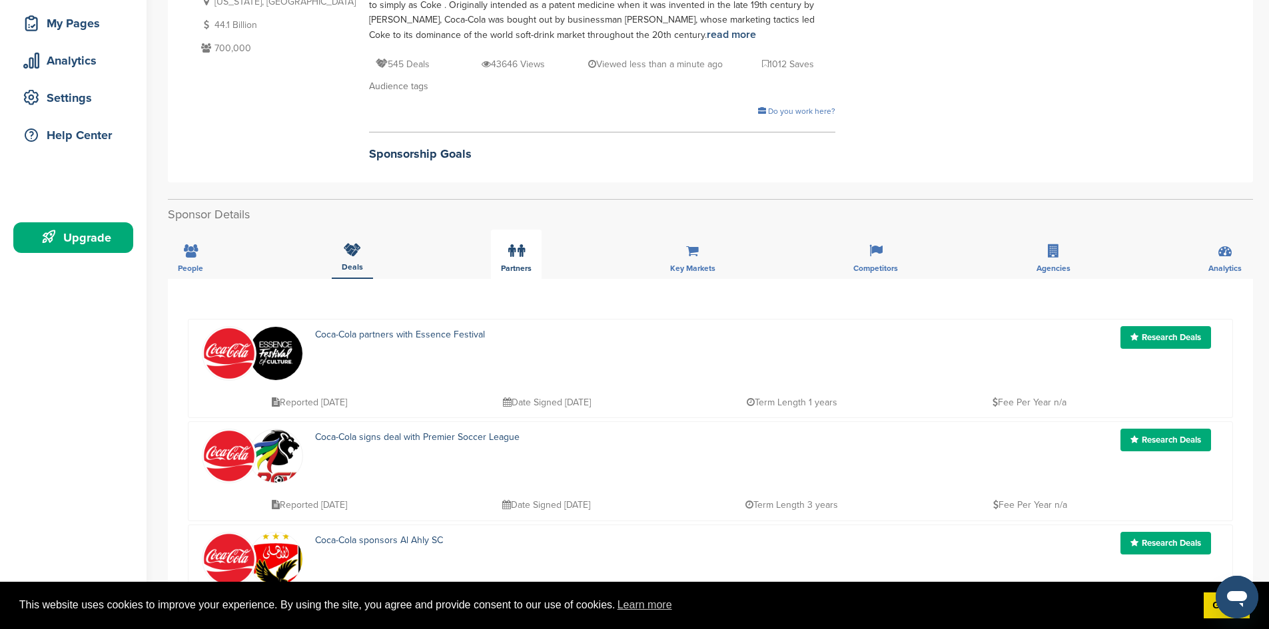
click at [514, 258] on label at bounding box center [516, 251] width 17 height 27
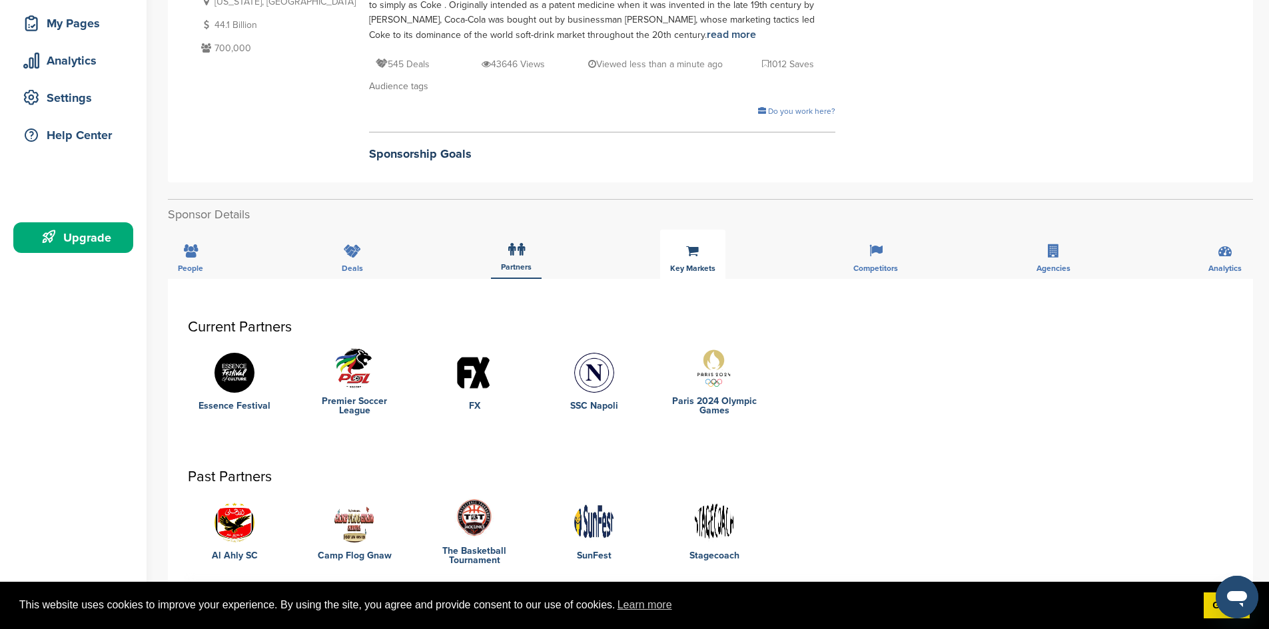
click at [697, 237] on div "Key Markets" at bounding box center [692, 254] width 65 height 49
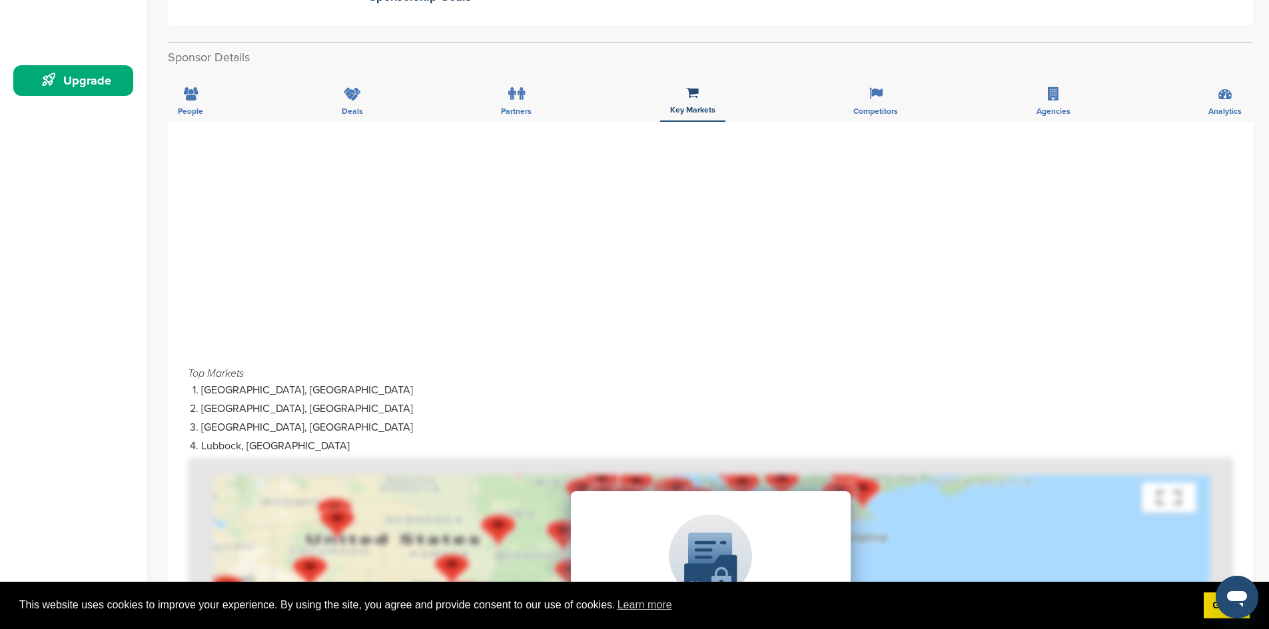
scroll to position [333, 0]
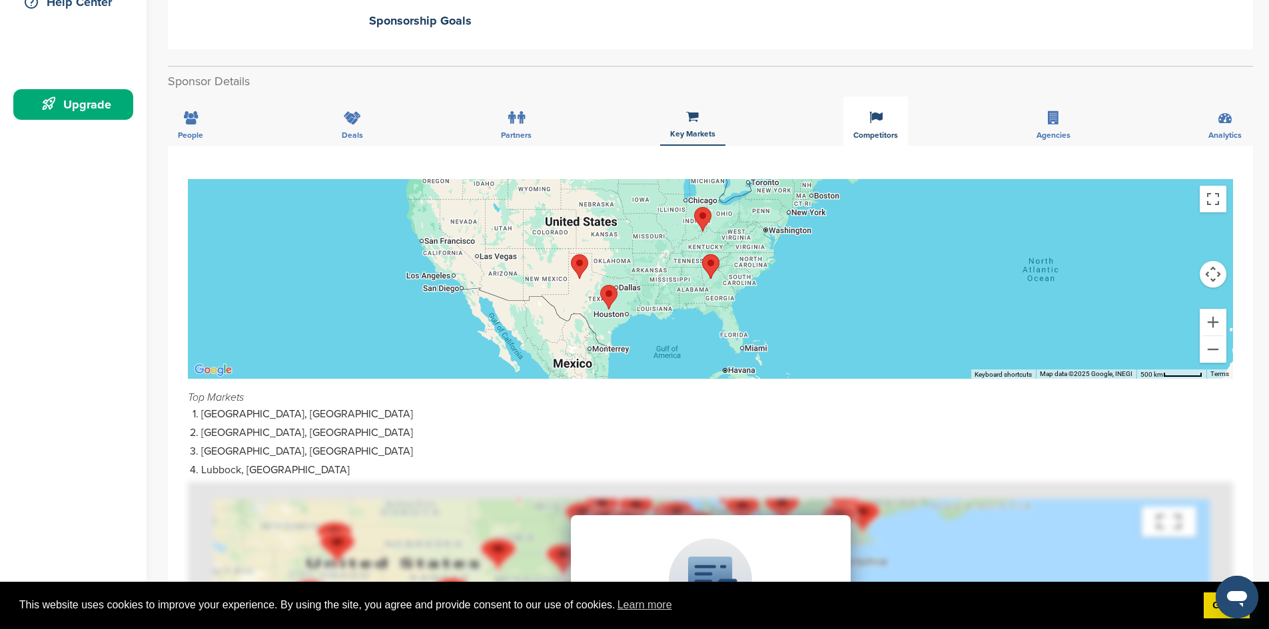
click at [203, 139] on span "Competitors" at bounding box center [190, 135] width 25 height 8
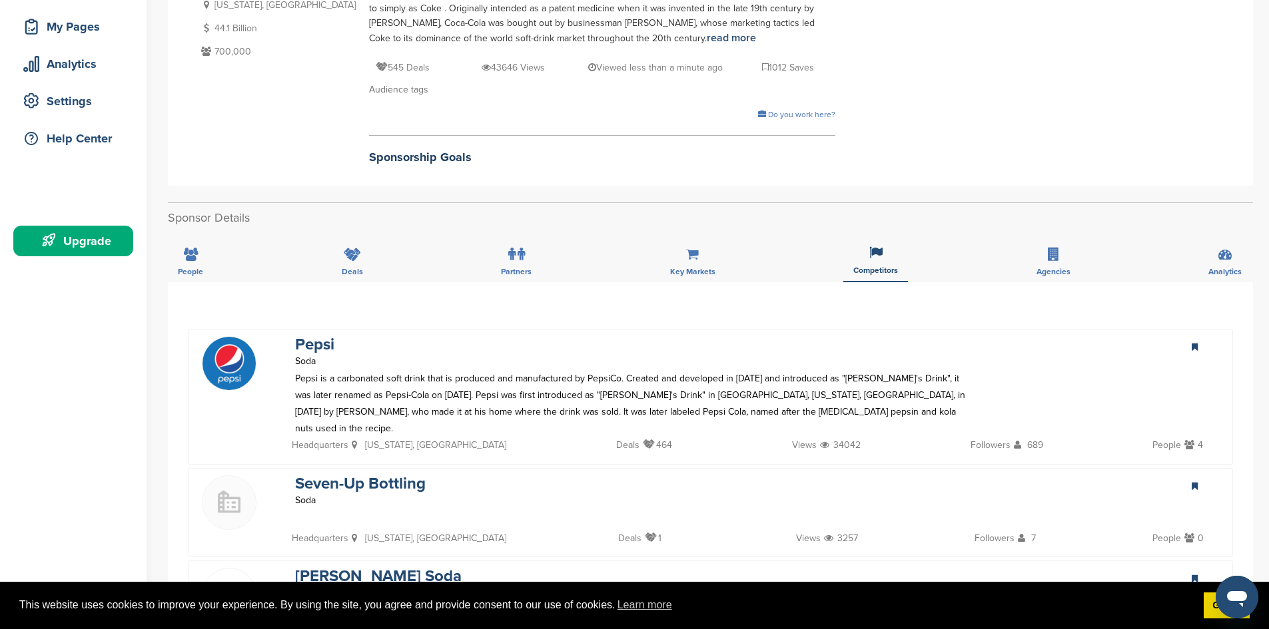
scroll to position [200, 0]
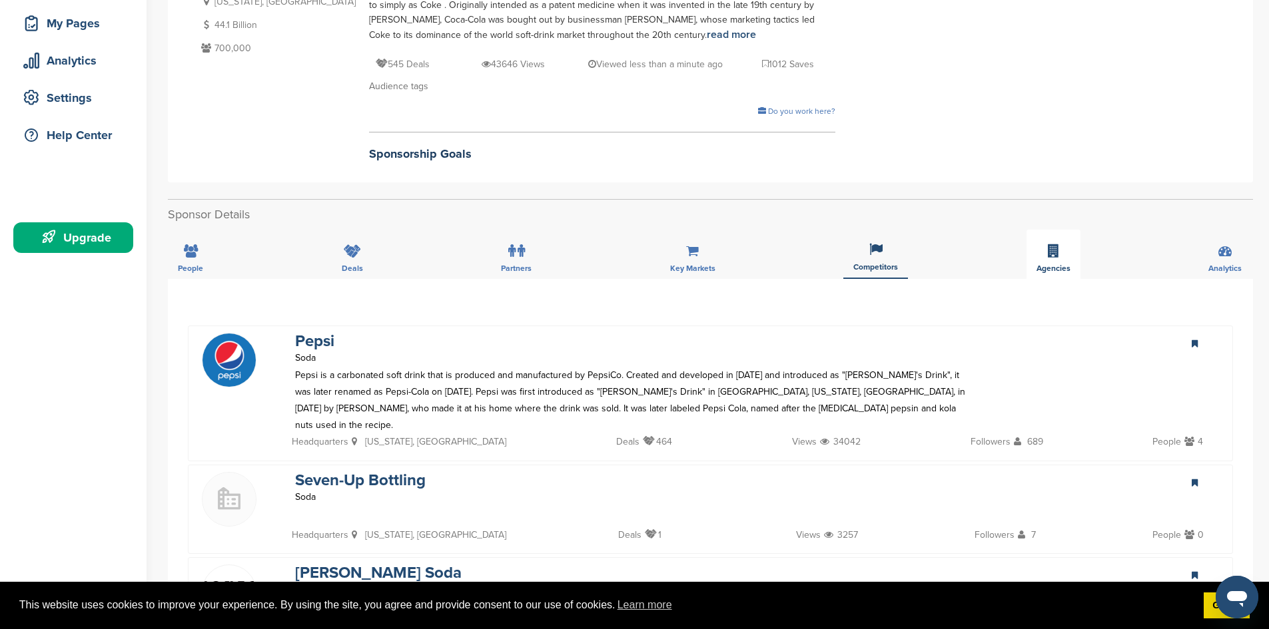
click at [1054, 255] on icon at bounding box center [1053, 250] width 11 height 13
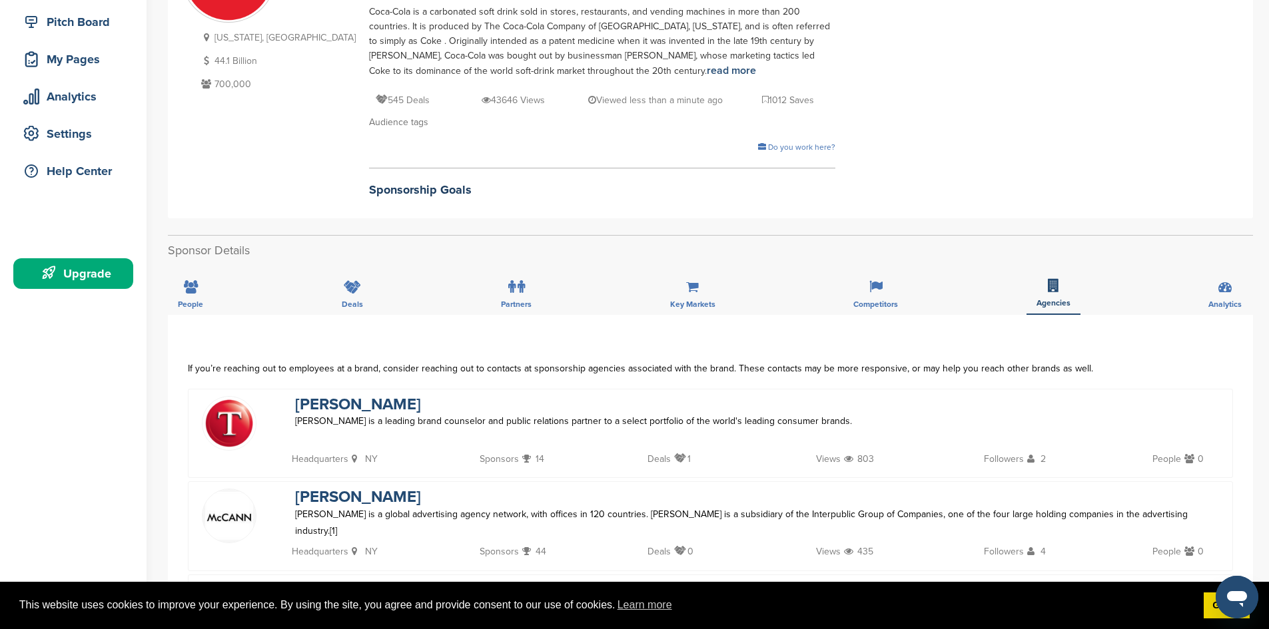
scroll to position [0, 0]
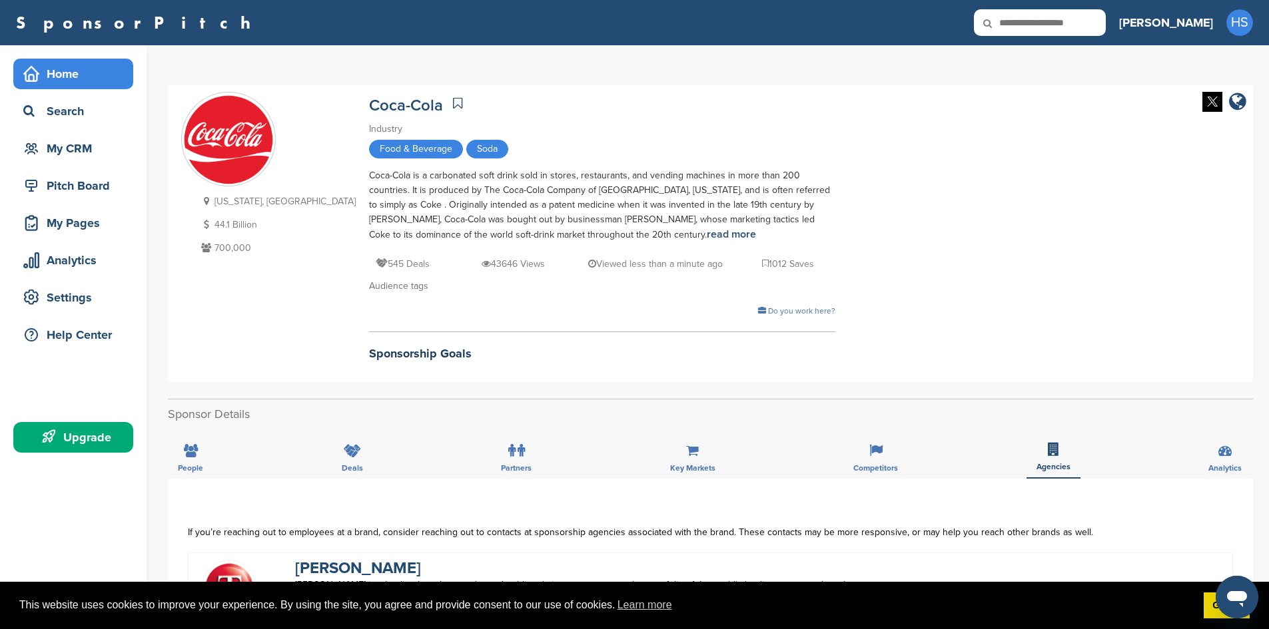
click at [53, 73] on div "Home" at bounding box center [76, 74] width 113 height 24
click at [67, 71] on div "Home" at bounding box center [76, 74] width 113 height 24
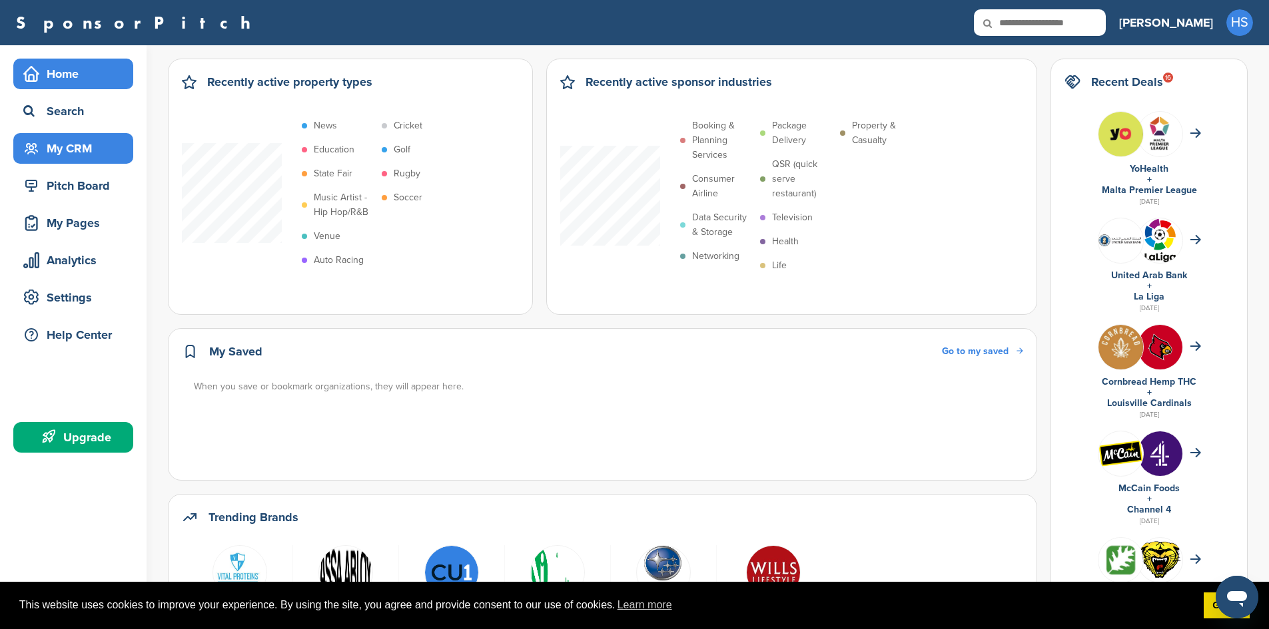
click at [55, 151] on div "My CRM" at bounding box center [76, 149] width 113 height 24
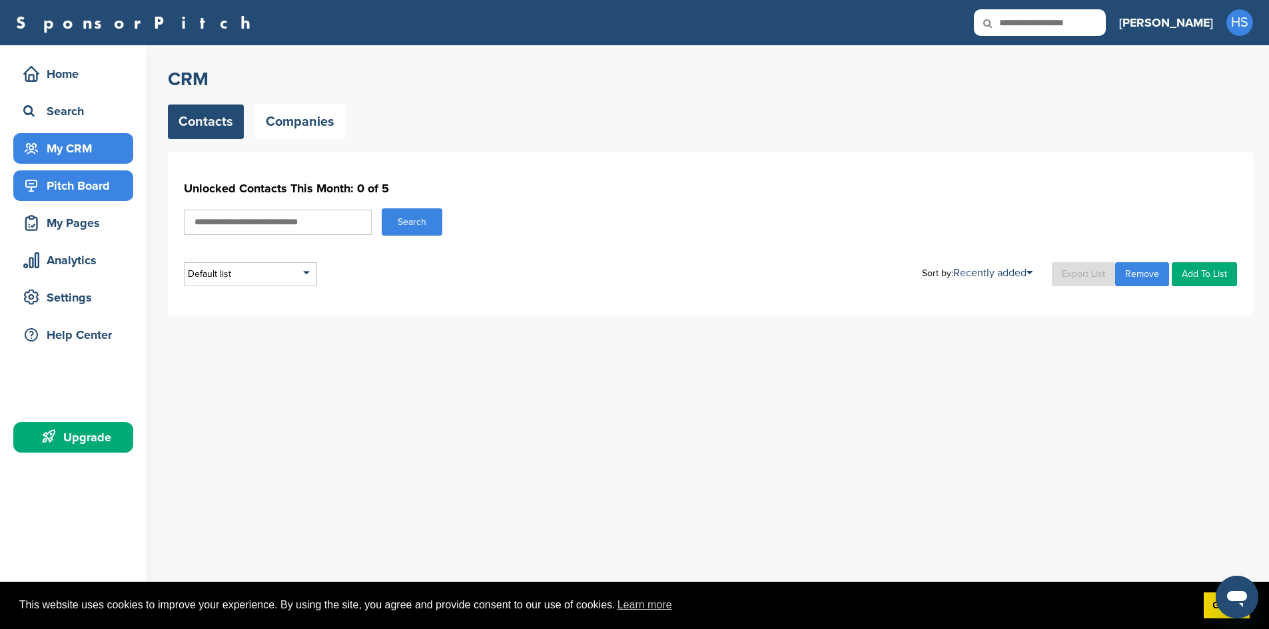
click at [83, 185] on div "Pitch Board" at bounding box center [76, 186] width 113 height 24
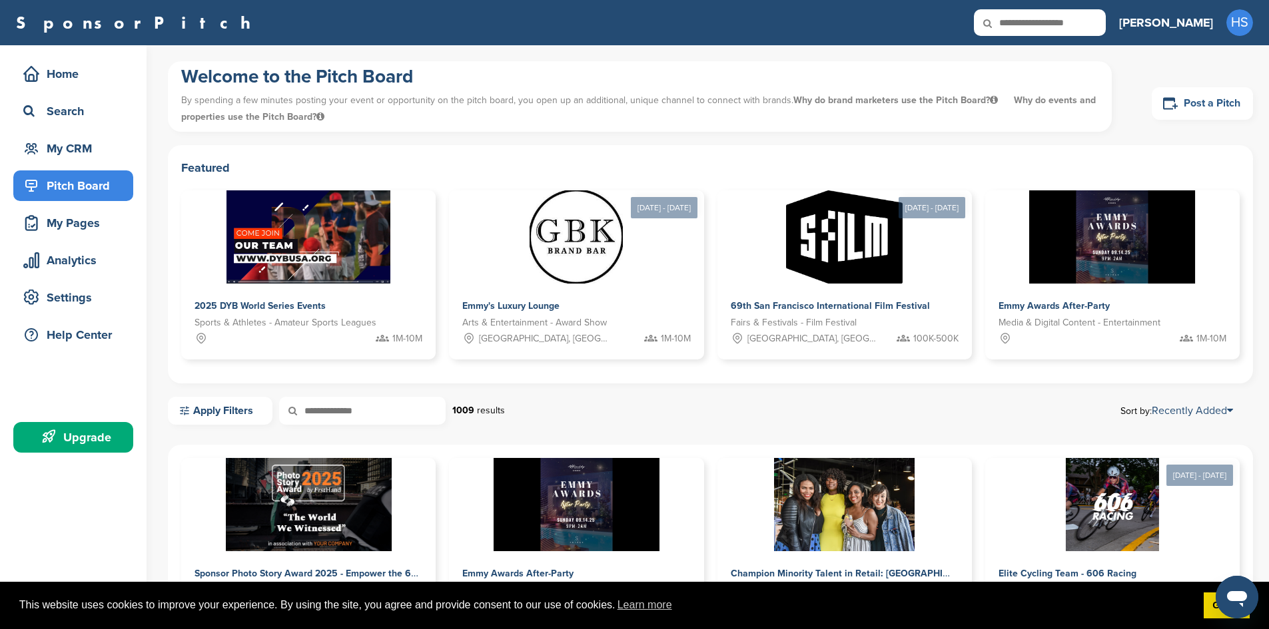
click at [1200, 107] on link "Post a Pitch" at bounding box center [1202, 103] width 101 height 33
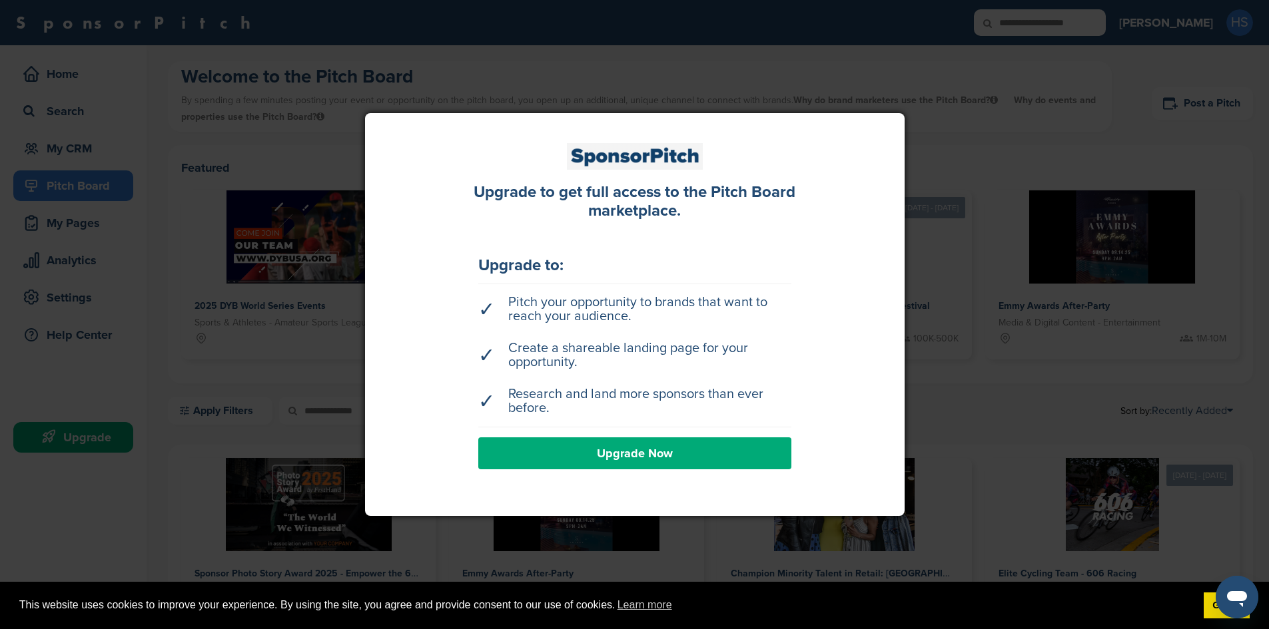
click at [947, 146] on div at bounding box center [634, 314] width 1269 height 629
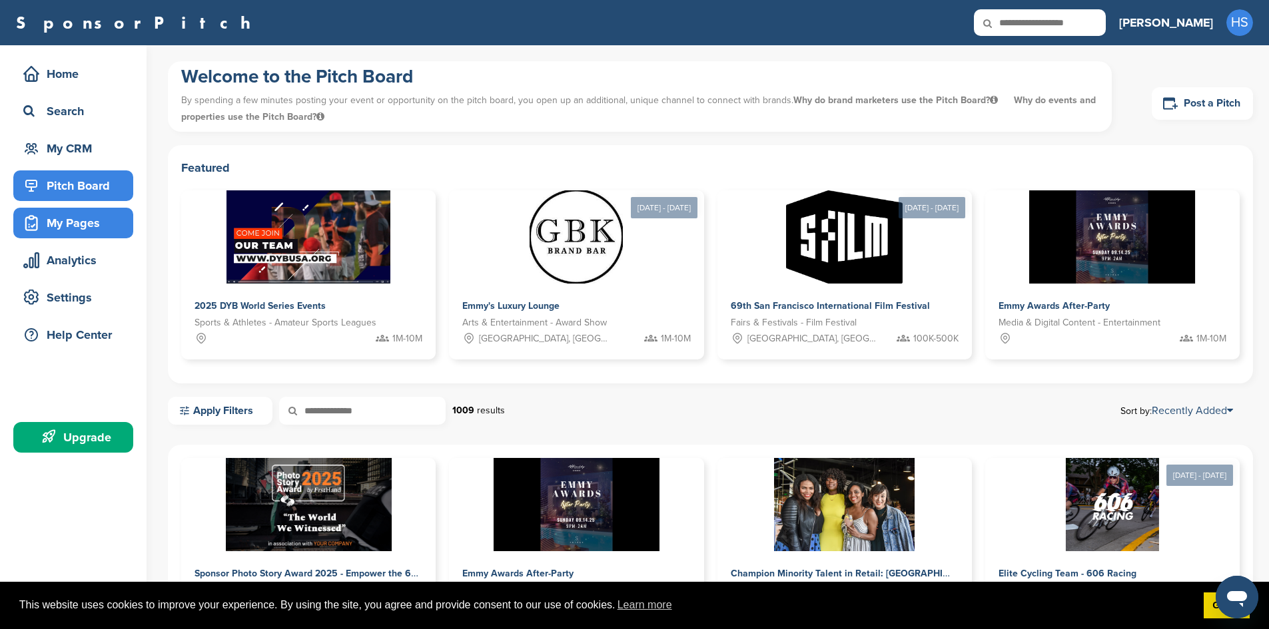
click at [58, 222] on div "My Pages" at bounding box center [76, 223] width 113 height 24
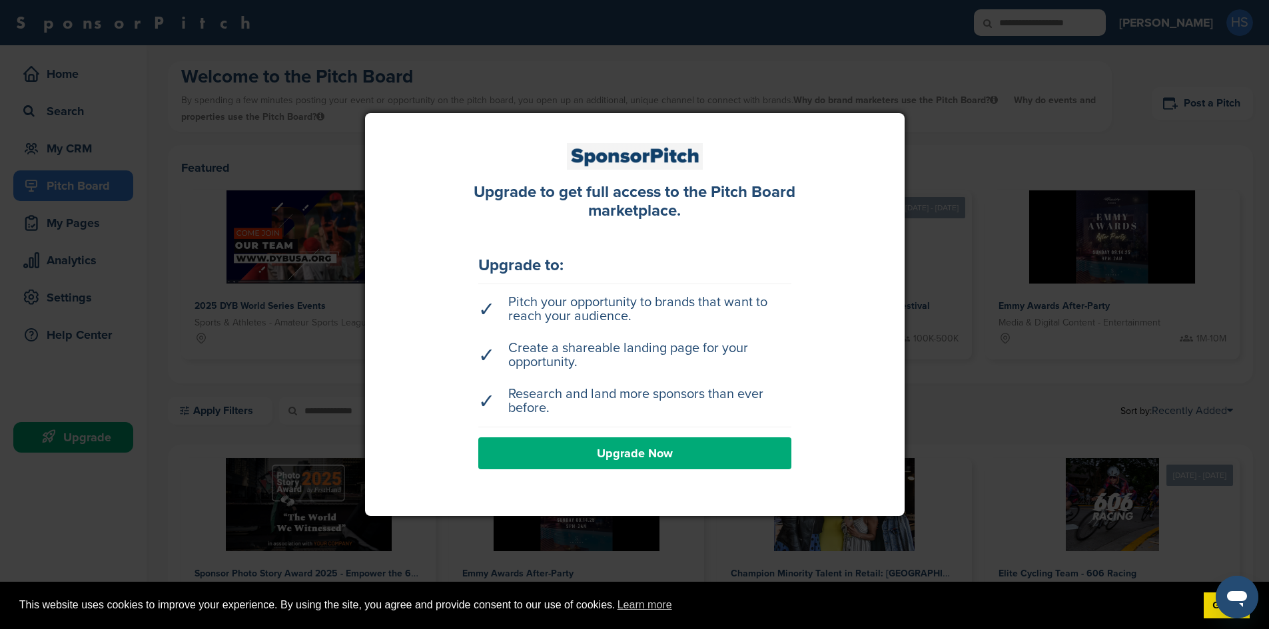
click at [982, 217] on div at bounding box center [634, 314] width 1269 height 629
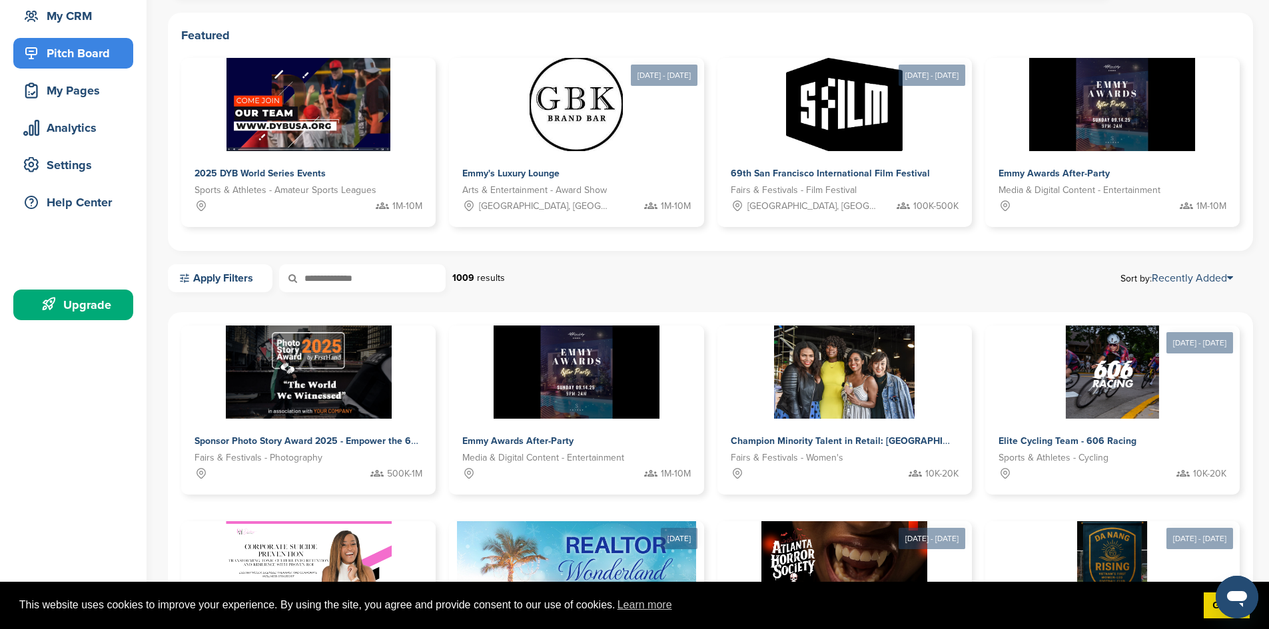
scroll to position [133, 0]
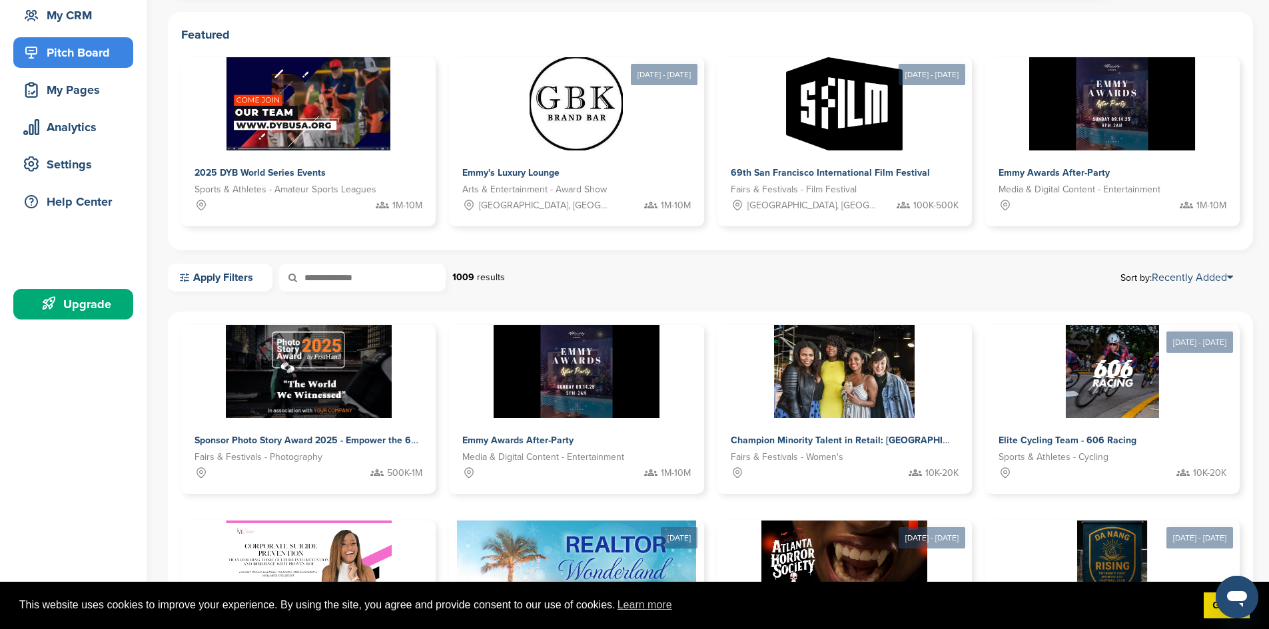
click at [85, 313] on div "Upgrade" at bounding box center [76, 304] width 113 height 24
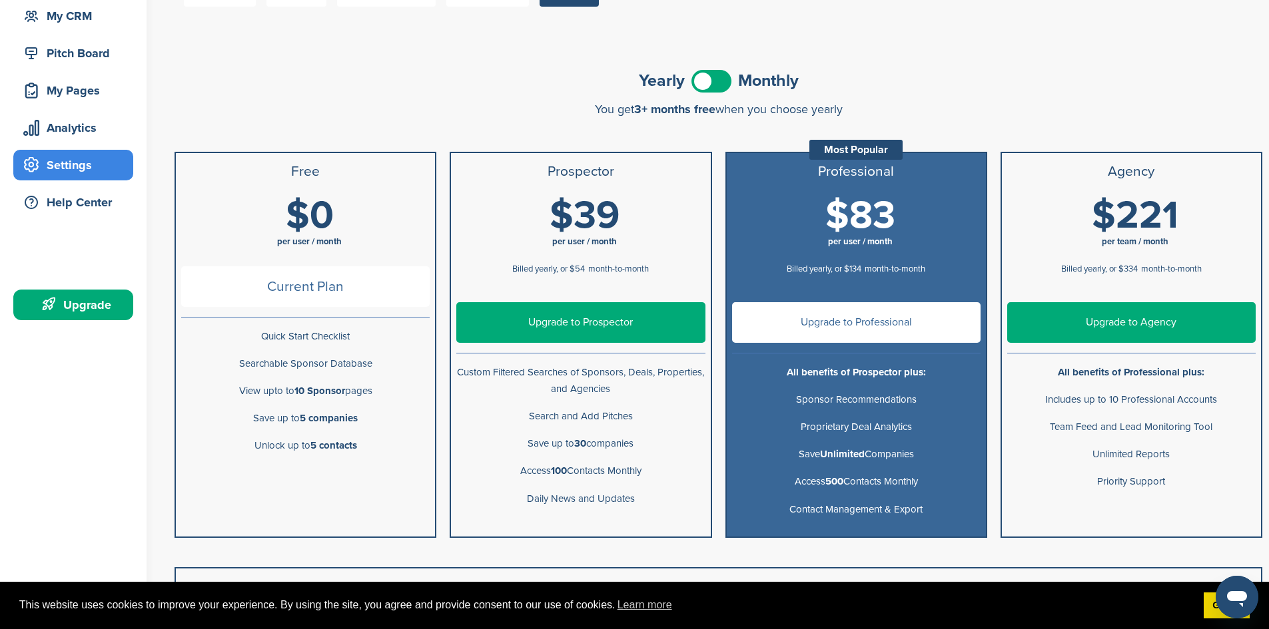
scroll to position [133, 0]
drag, startPoint x: 1060, startPoint y: 266, endPoint x: 1110, endPoint y: 270, distance: 49.4
click at [1110, 270] on span "Billed yearly, or $334" at bounding box center [1099, 268] width 77 height 11
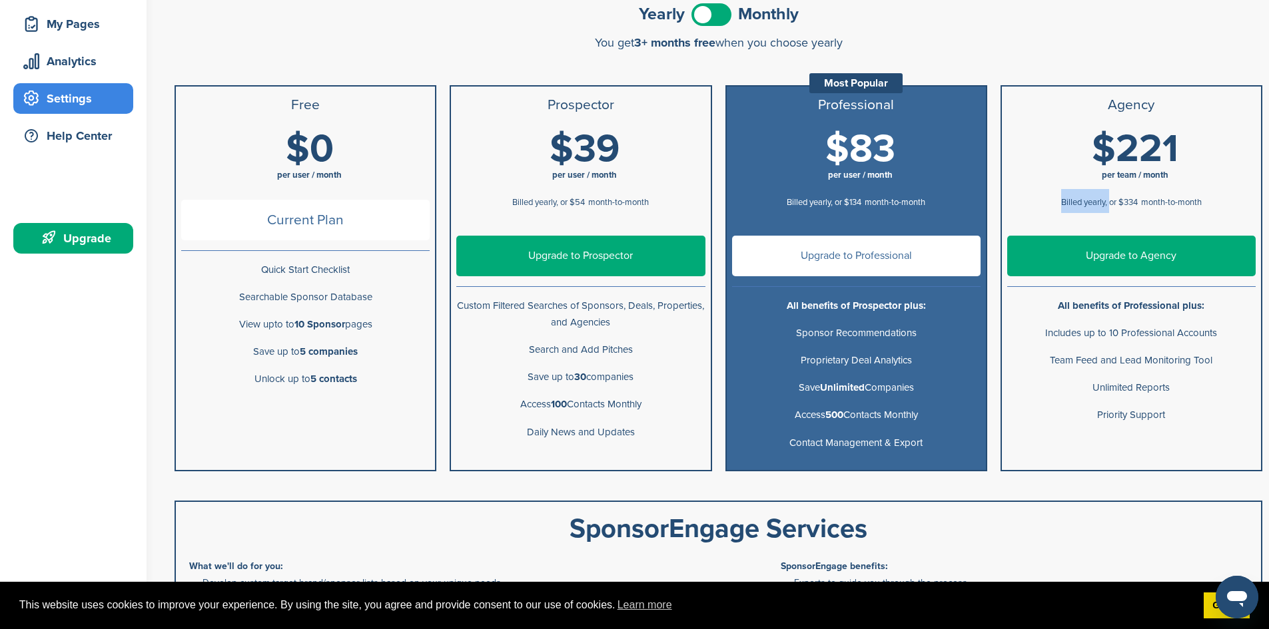
scroll to position [200, 0]
click at [819, 252] on link "Upgrade to Professional" at bounding box center [856, 255] width 248 height 41
click at [1152, 253] on link "Upgrade to Agency" at bounding box center [1131, 255] width 248 height 41
click at [579, 257] on link "Upgrade to Prospector" at bounding box center [580, 255] width 248 height 41
click at [588, 250] on link "Upgrade to Prospector" at bounding box center [580, 255] width 248 height 41
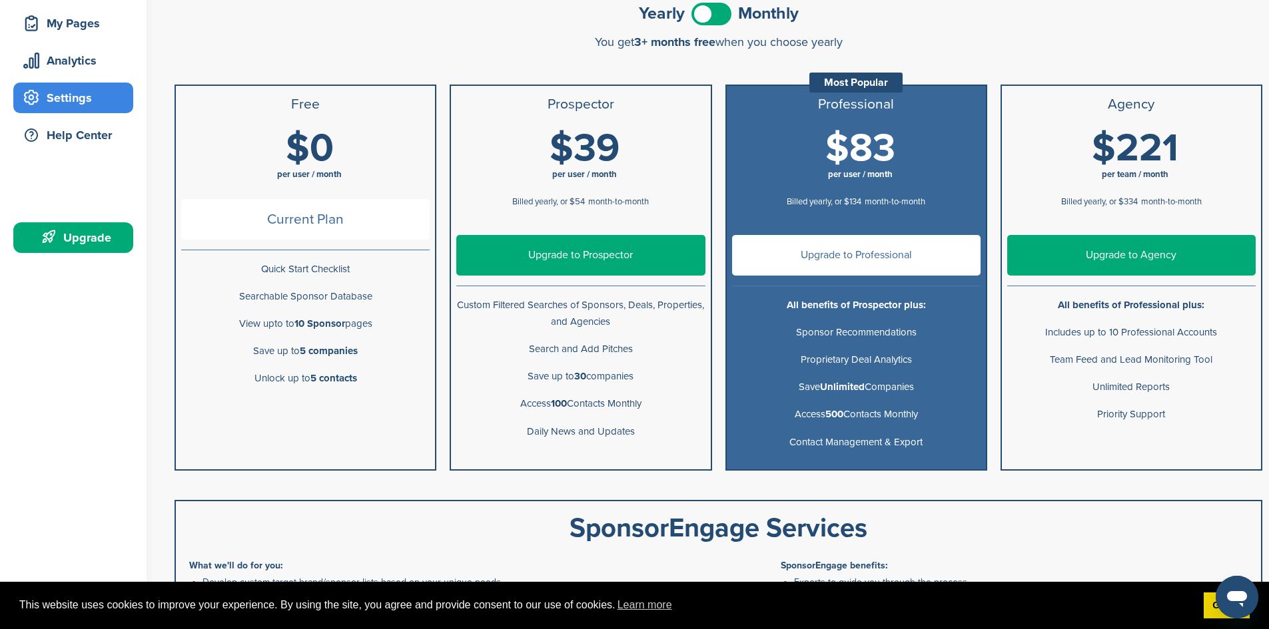
click at [266, 237] on span "Current Plan" at bounding box center [305, 219] width 248 height 41
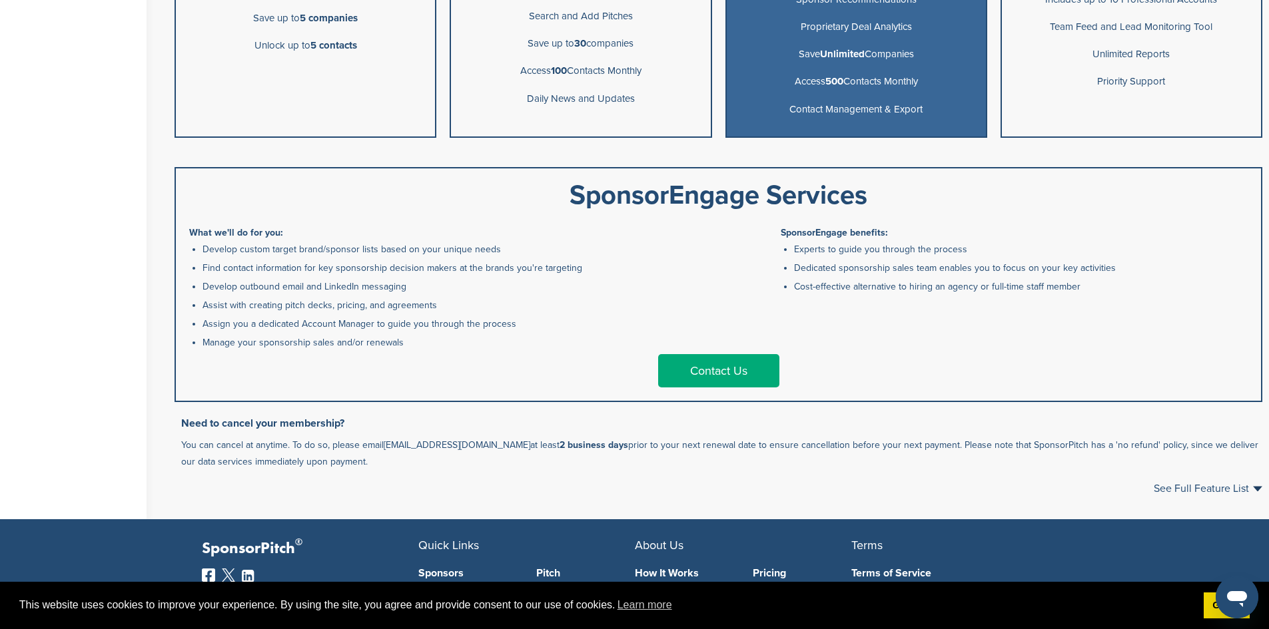
scroll to position [133, 0]
